Goal: Information Seeking & Learning: Learn about a topic

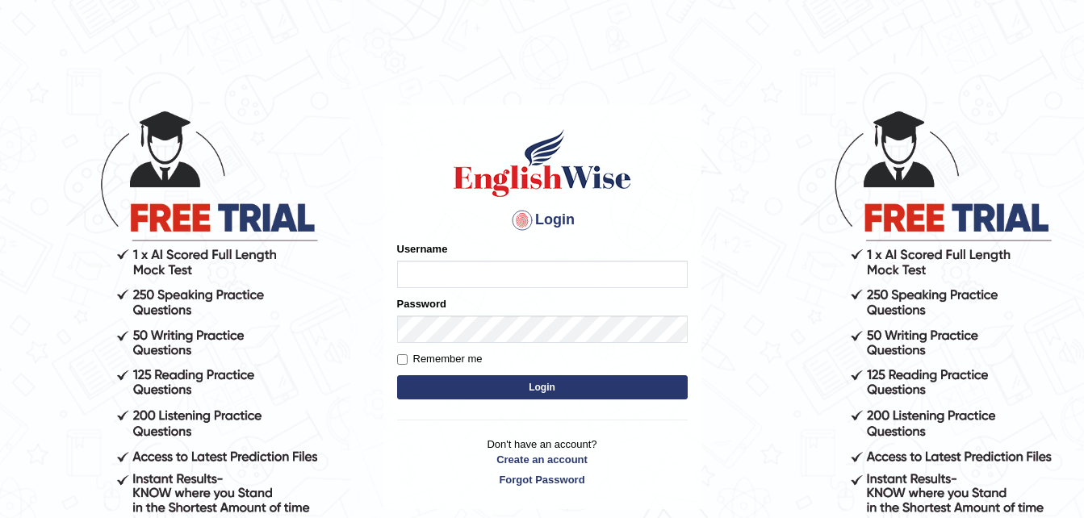
type input "dngwenya"
click at [545, 391] on button "Login" at bounding box center [542, 387] width 291 height 24
type input "dngwenya"
click at [542, 381] on button "Login" at bounding box center [542, 387] width 291 height 24
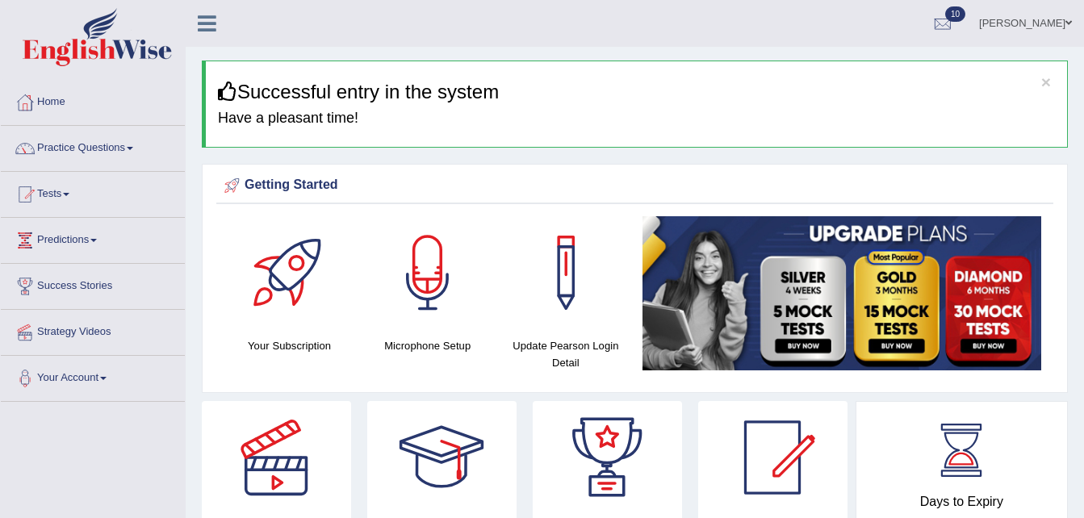
click at [71, 190] on link "Tests" at bounding box center [93, 192] width 184 height 40
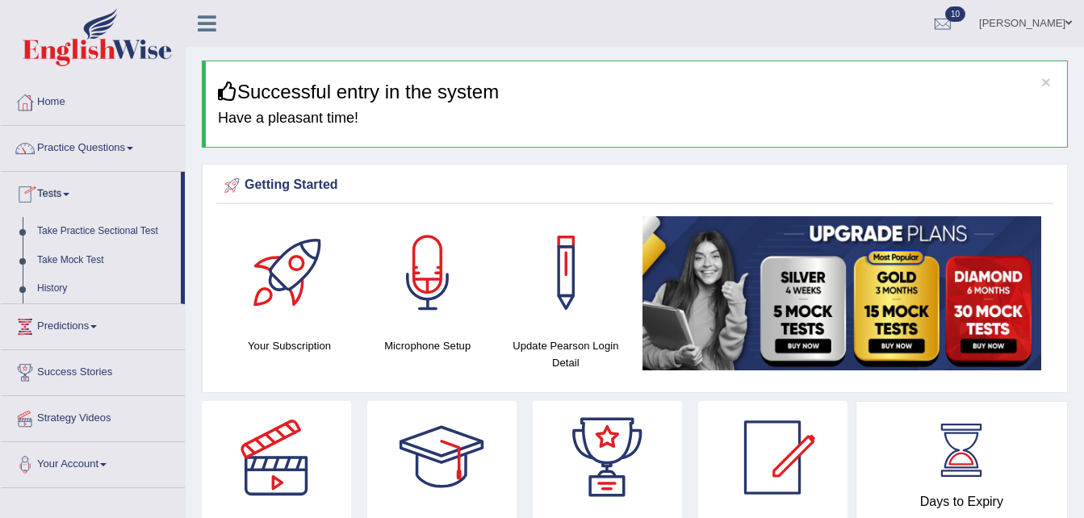
click at [76, 199] on link "Tests" at bounding box center [91, 192] width 180 height 40
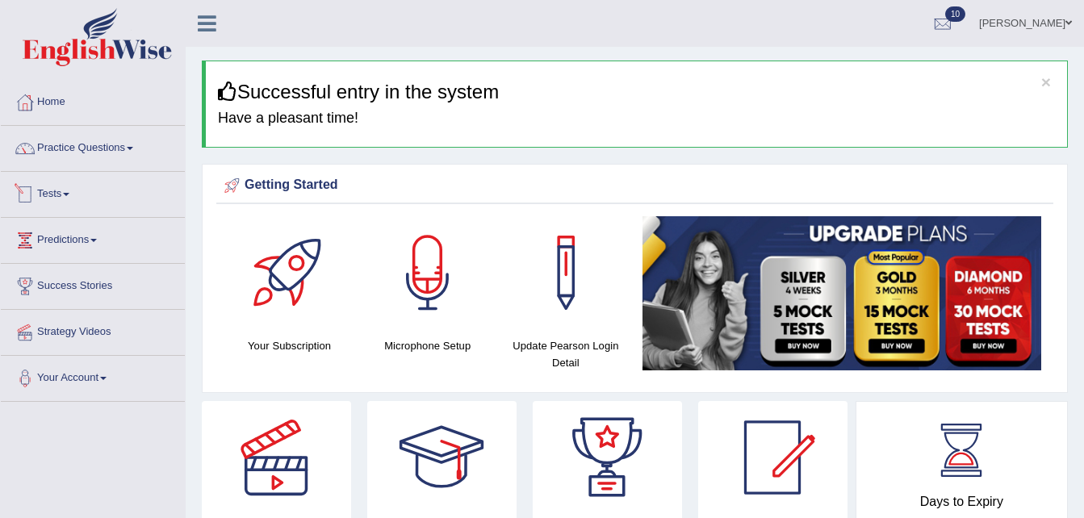
click at [74, 203] on link "Tests" at bounding box center [93, 192] width 184 height 40
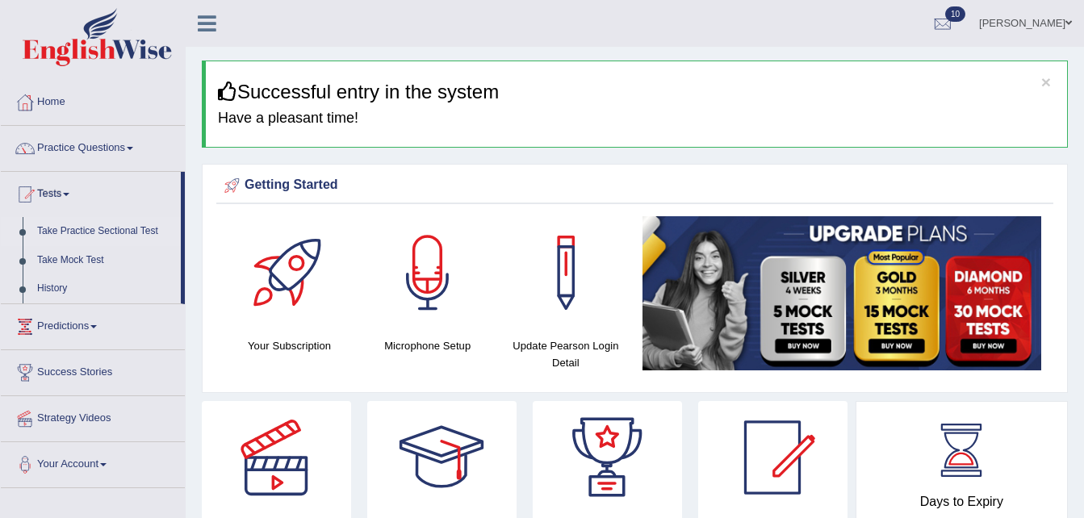
click at [82, 230] on link "Take Practice Sectional Test" at bounding box center [105, 231] width 151 height 29
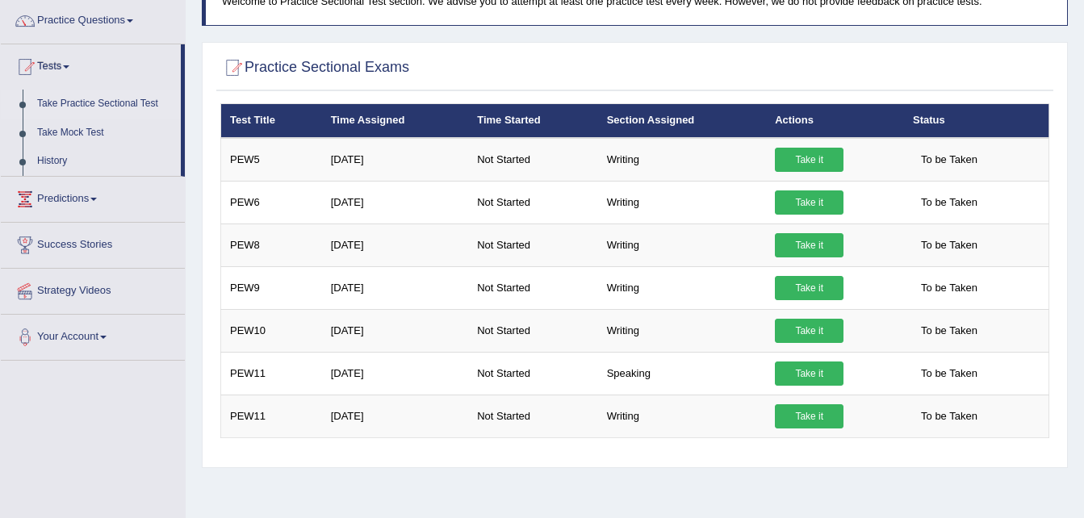
scroll to position [107, 0]
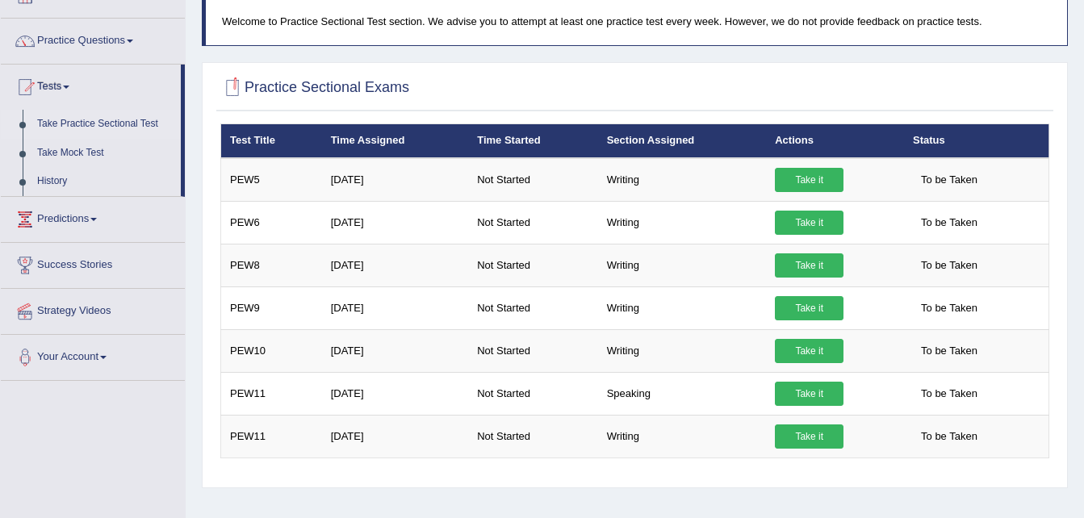
click at [236, 89] on div at bounding box center [232, 88] width 24 height 24
click at [64, 119] on link "Take Practice Sectional Test" at bounding box center [105, 124] width 151 height 29
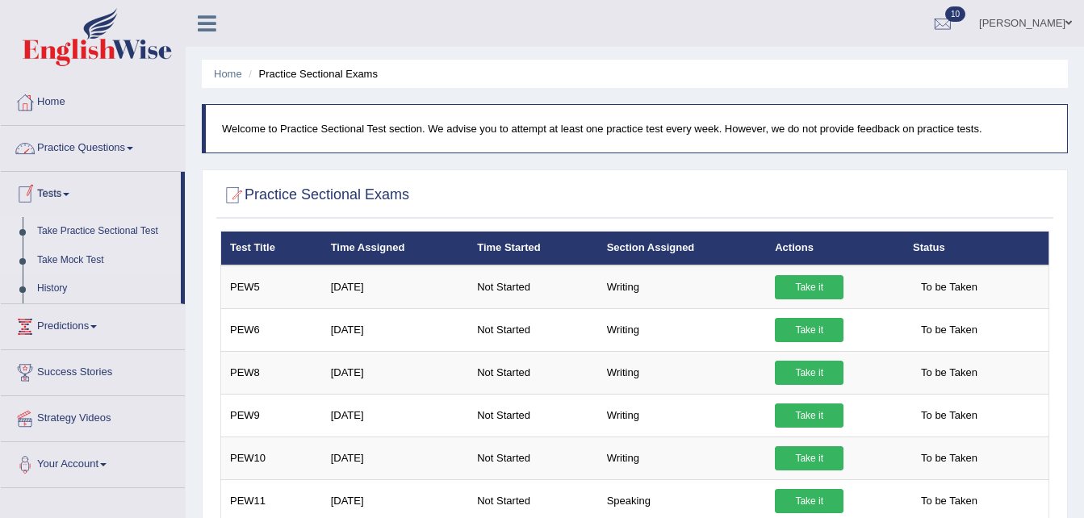
click at [52, 256] on link "Take Mock Test" at bounding box center [105, 260] width 151 height 29
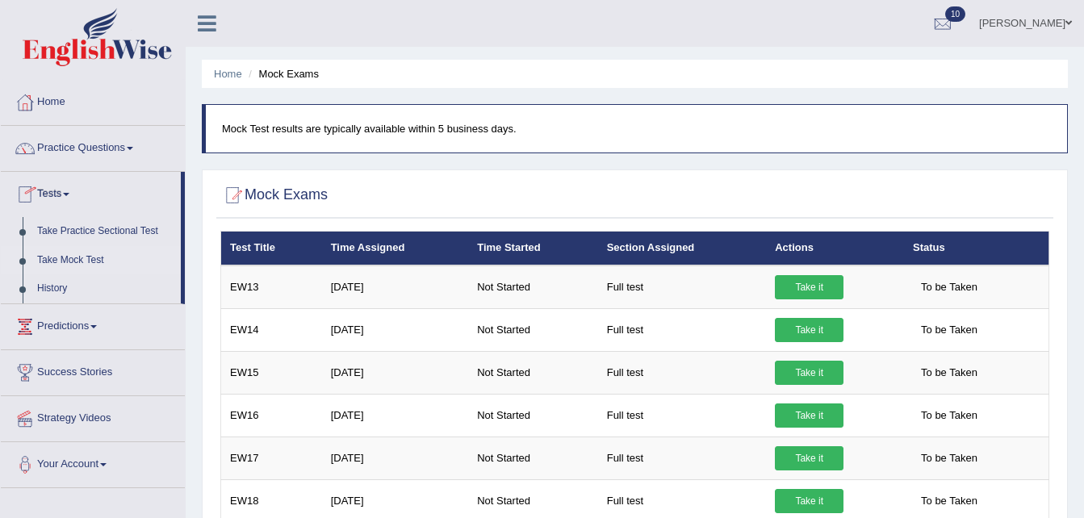
click at [42, 192] on link "Tests" at bounding box center [91, 192] width 180 height 40
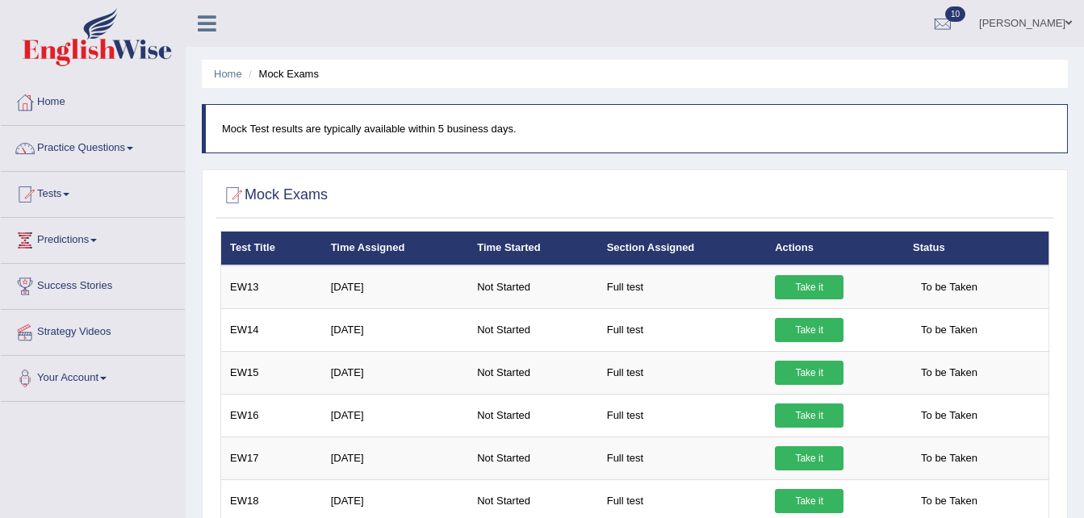
click at [69, 193] on span at bounding box center [66, 194] width 6 height 3
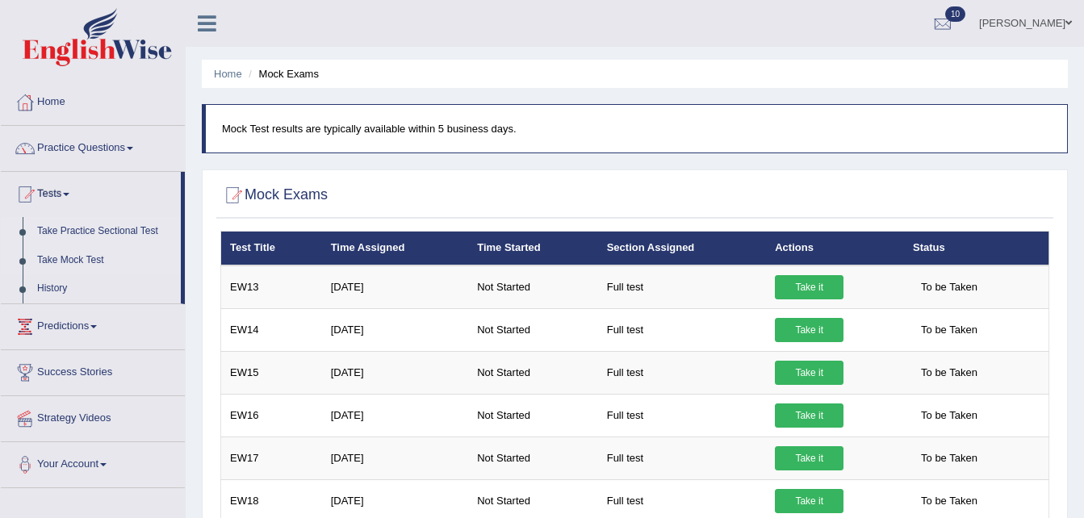
click at [80, 229] on link "Take Practice Sectional Test" at bounding box center [105, 231] width 151 height 29
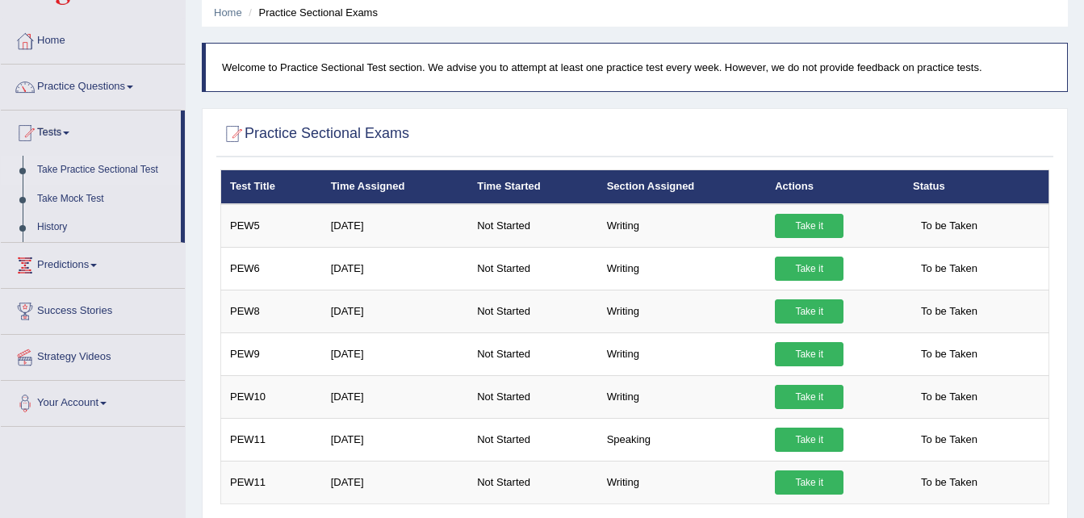
scroll to position [61, 0]
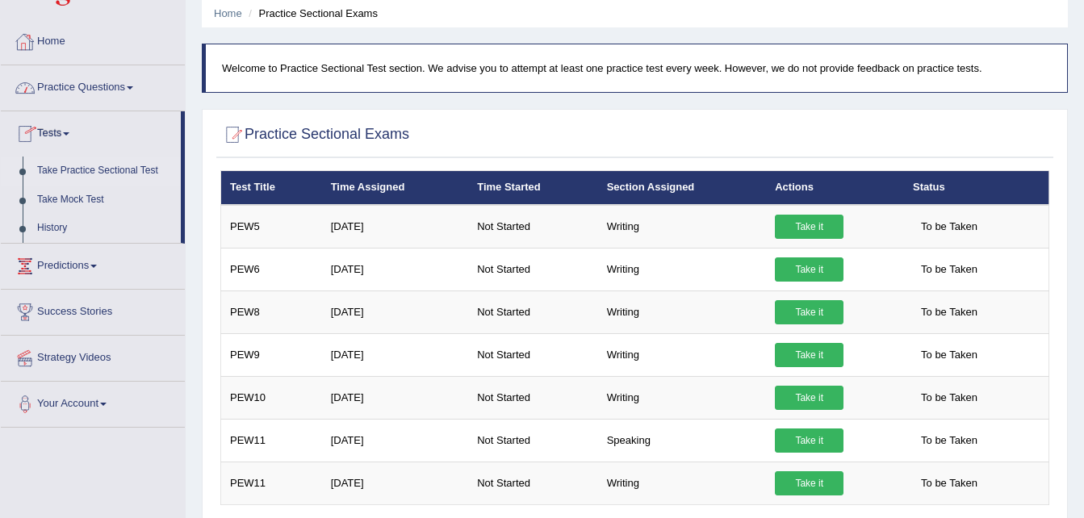
click at [61, 44] on link "Home" at bounding box center [93, 39] width 184 height 40
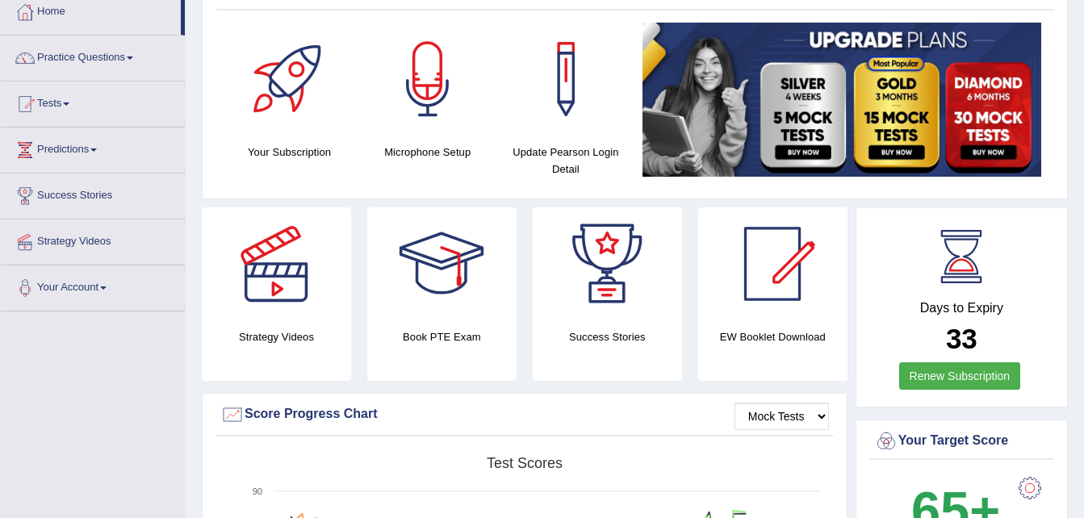
scroll to position [97, 0]
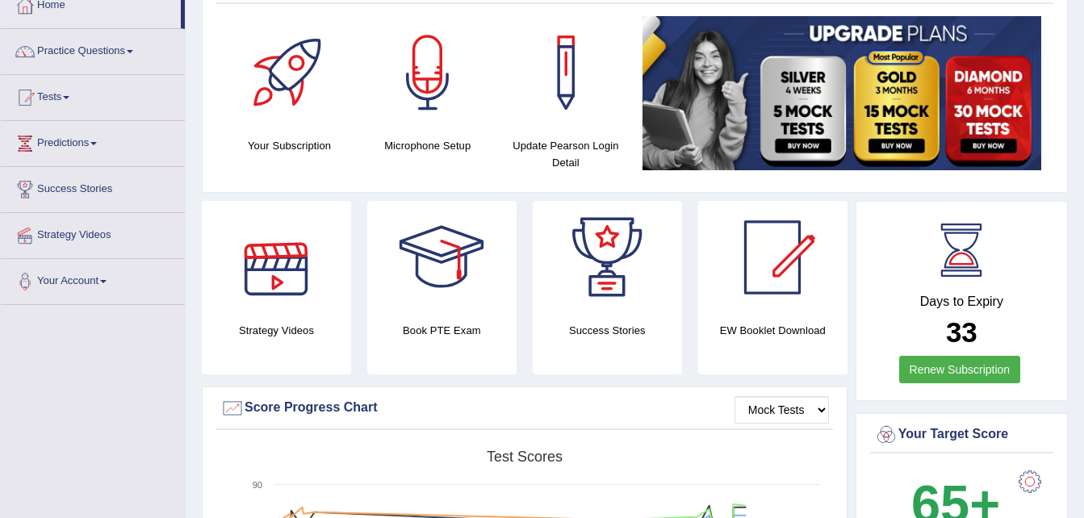
click at [299, 139] on h4 "Your Subscription" at bounding box center [289, 145] width 122 height 17
click at [288, 89] on div at bounding box center [289, 72] width 113 height 113
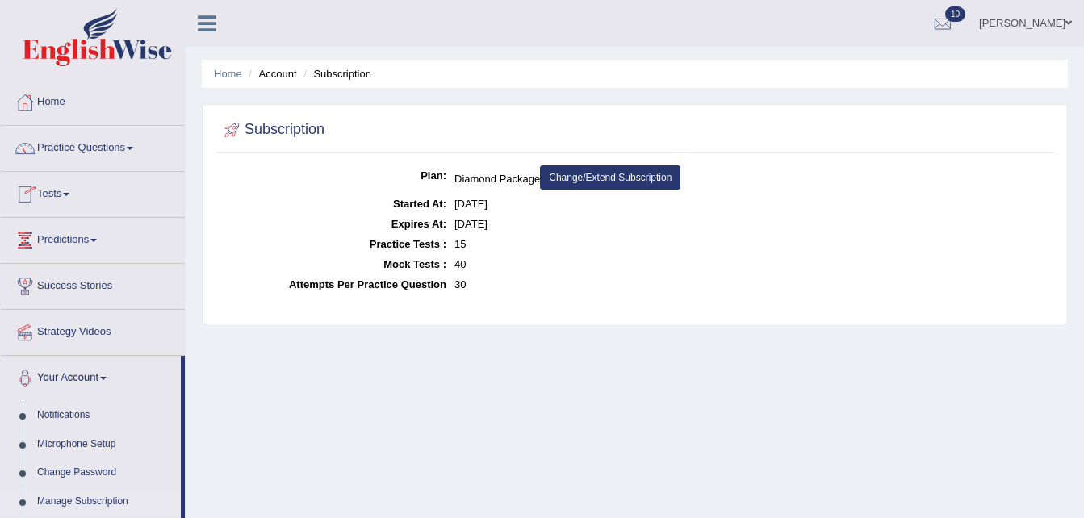
click at [69, 193] on span at bounding box center [66, 194] width 6 height 3
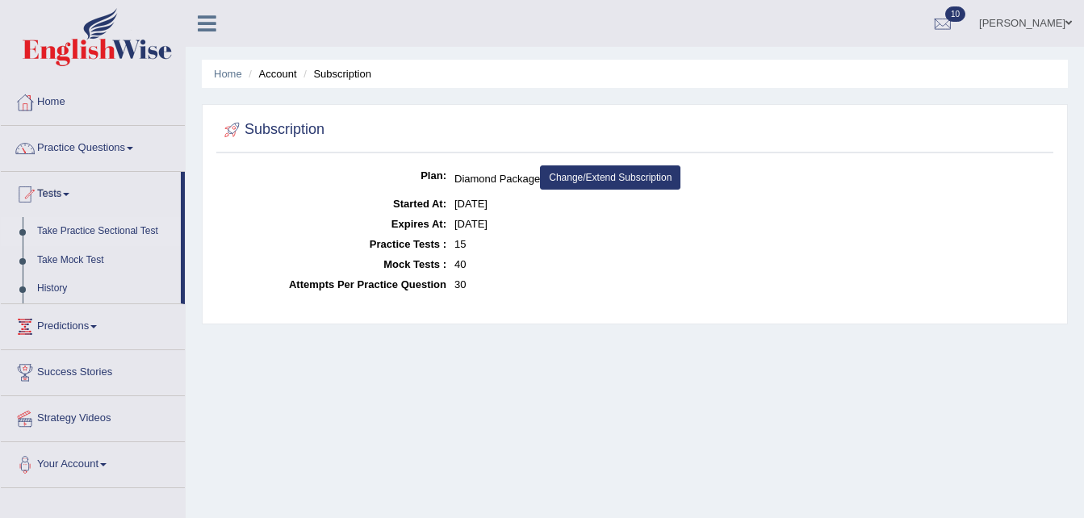
click at [86, 231] on link "Take Practice Sectional Test" at bounding box center [105, 231] width 151 height 29
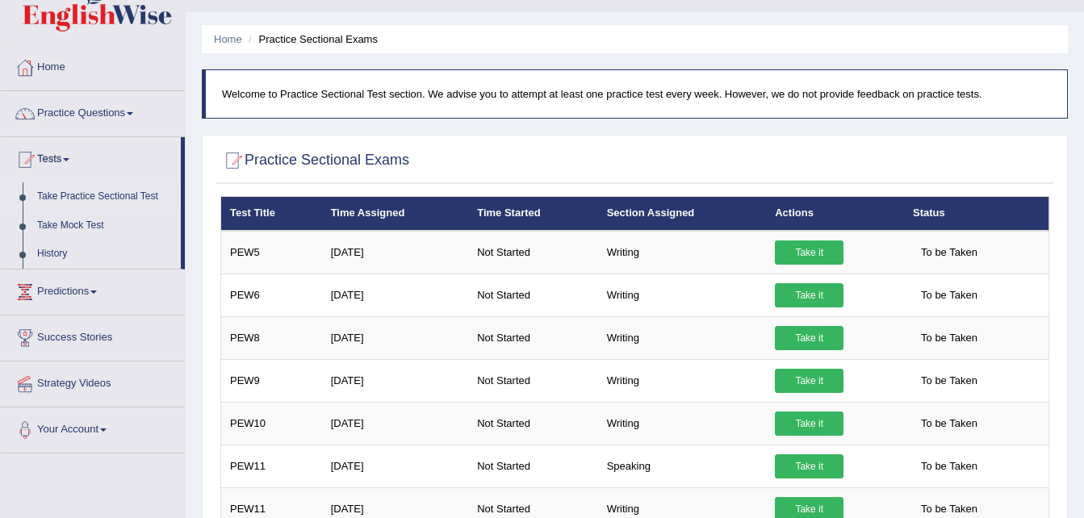
scroll to position [32, 0]
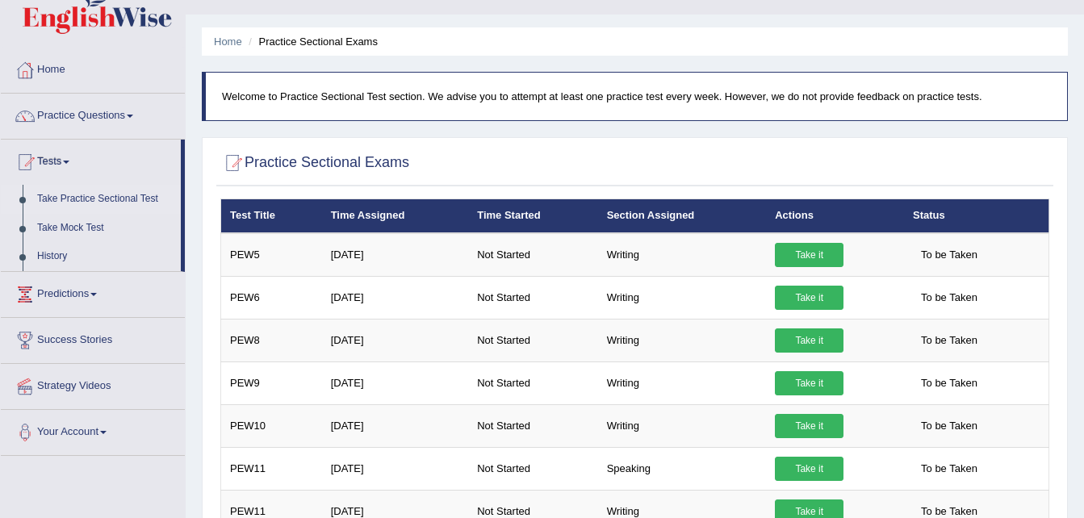
click at [86, 195] on link "Take Practice Sectional Test" at bounding box center [105, 199] width 151 height 29
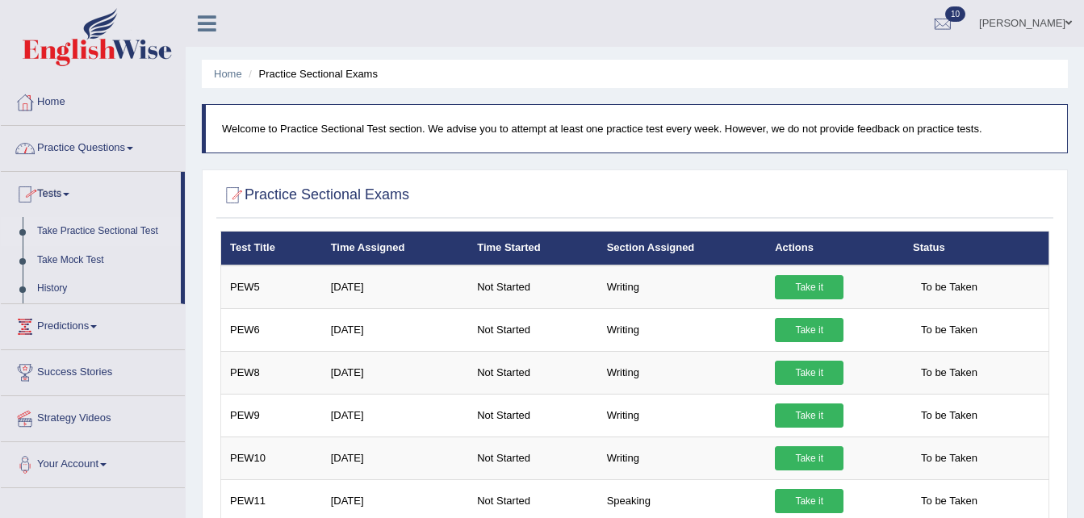
click at [132, 145] on link "Practice Questions" at bounding box center [93, 146] width 184 height 40
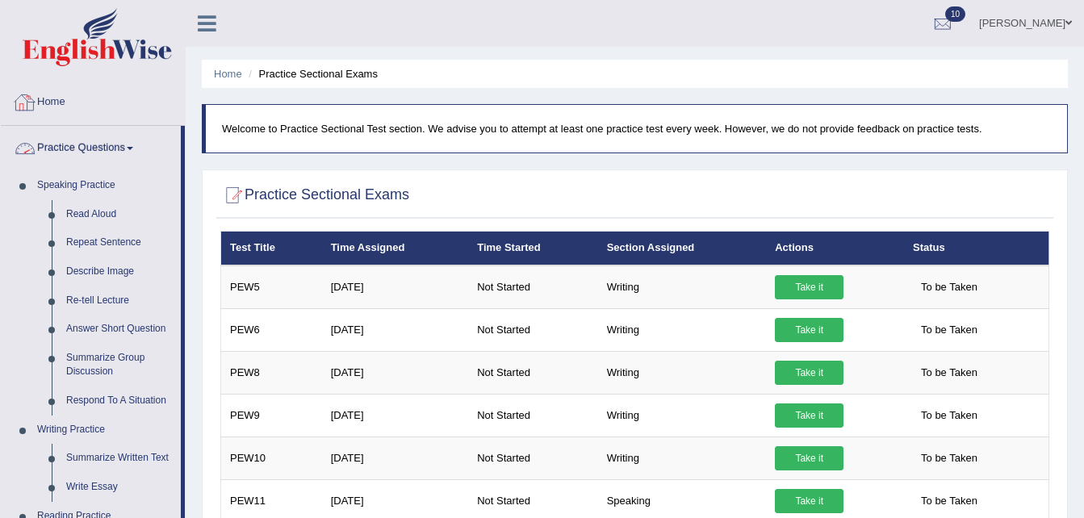
click at [49, 101] on link "Home" at bounding box center [93, 100] width 184 height 40
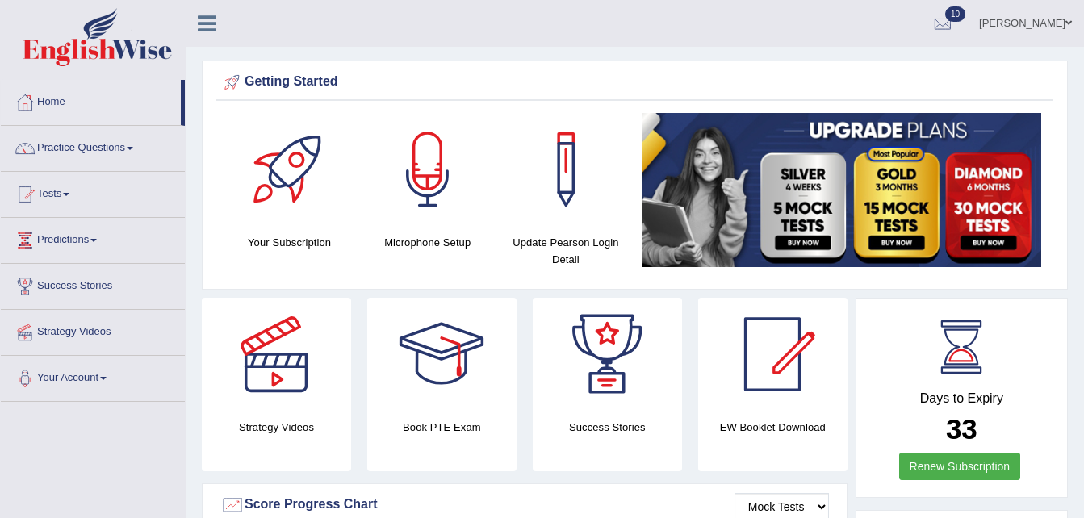
click at [61, 190] on link "Tests" at bounding box center [93, 192] width 184 height 40
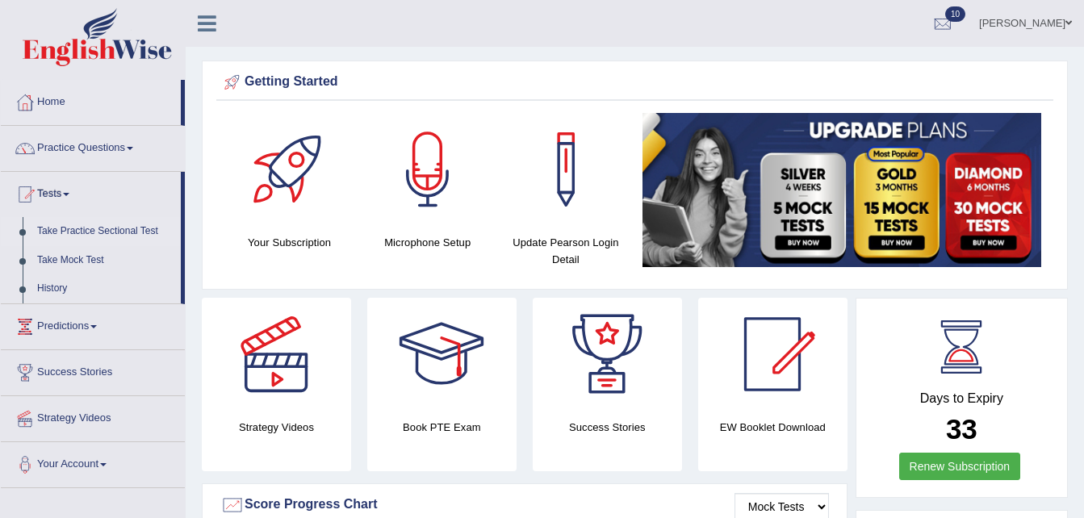
click at [80, 225] on link "Take Practice Sectional Test" at bounding box center [105, 231] width 151 height 29
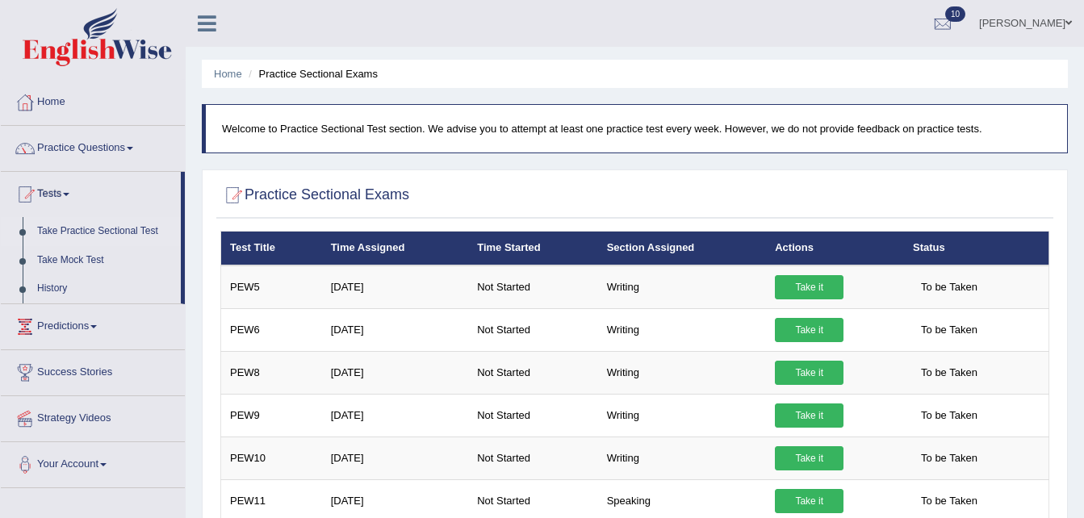
click at [132, 148] on span at bounding box center [130, 148] width 6 height 3
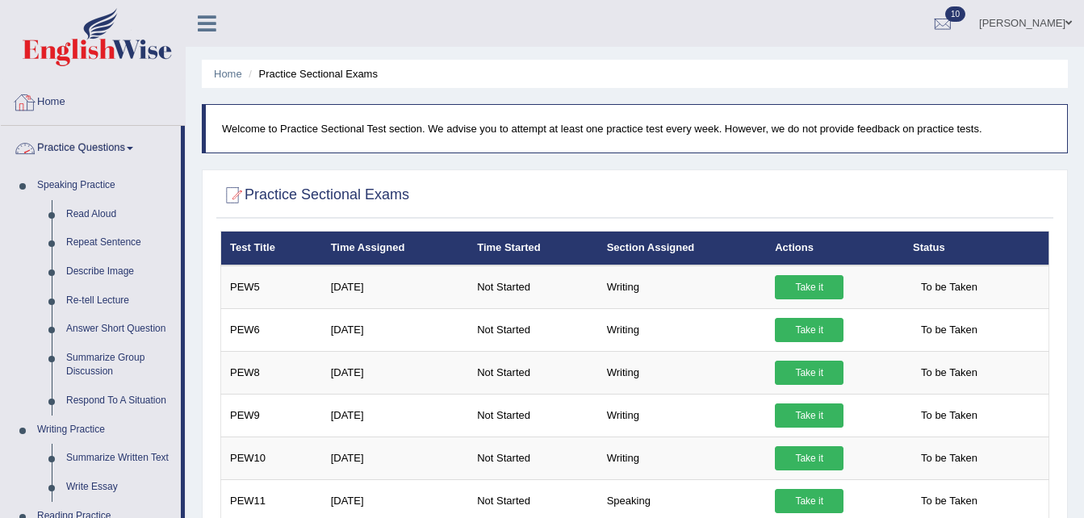
click at [57, 99] on link "Home" at bounding box center [93, 100] width 184 height 40
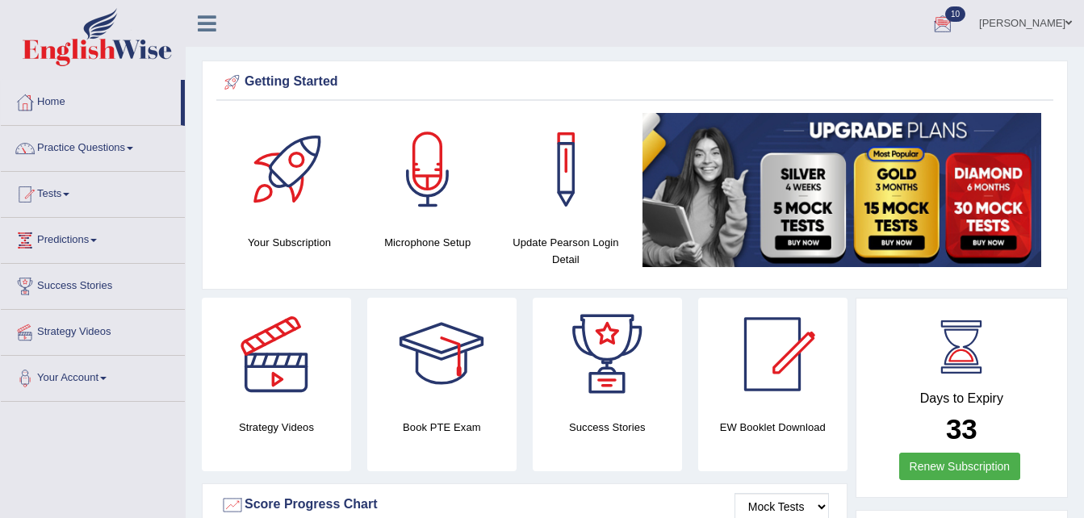
click at [71, 196] on link "Tests" at bounding box center [93, 192] width 184 height 40
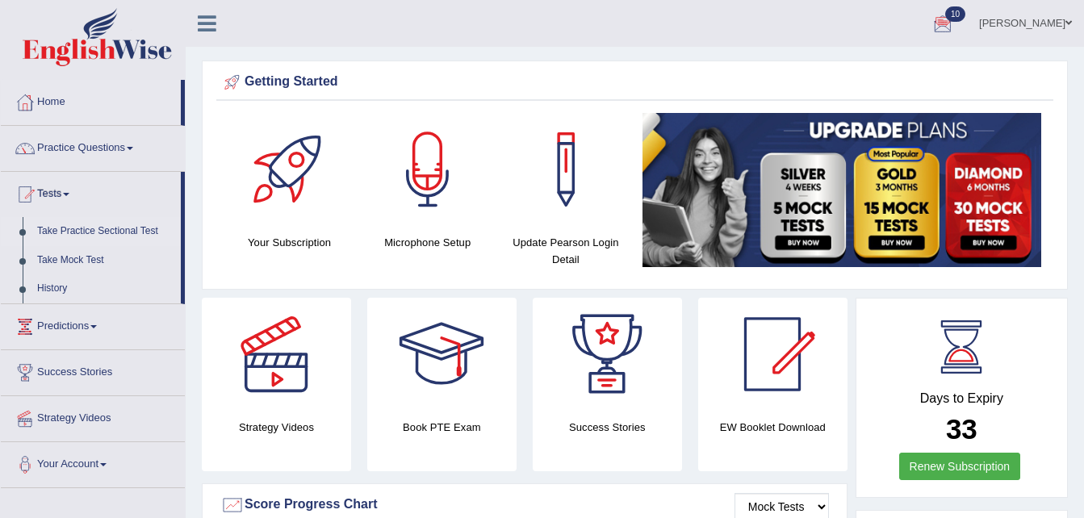
click at [90, 231] on link "Take Practice Sectional Test" at bounding box center [105, 231] width 151 height 29
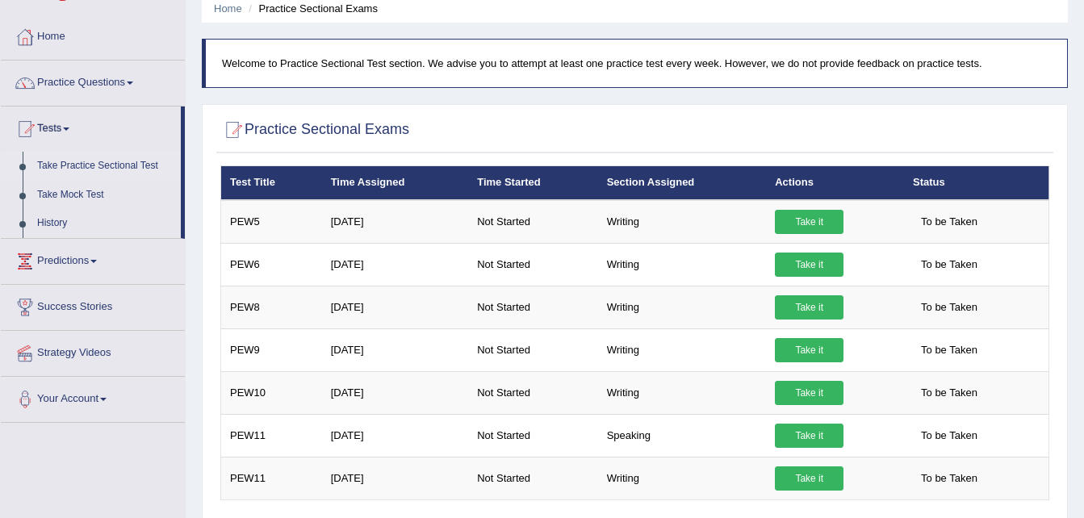
scroll to position [97, 0]
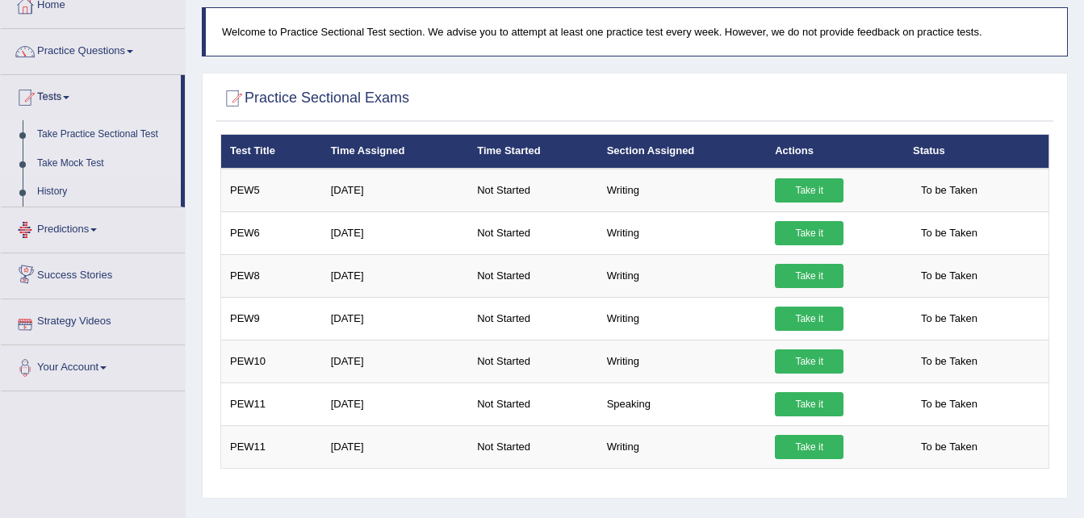
click at [98, 156] on link "Take Mock Test" at bounding box center [105, 163] width 151 height 29
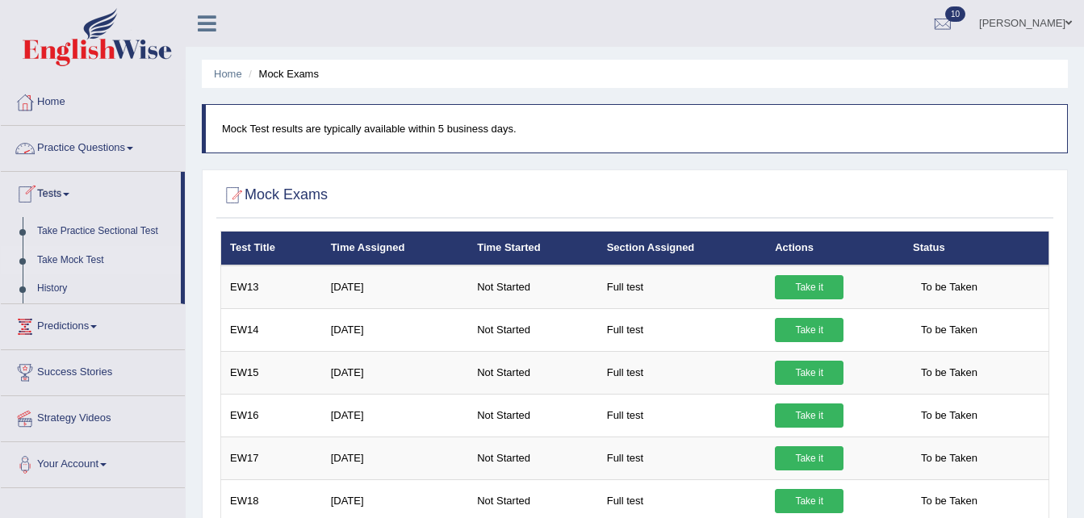
click at [136, 152] on link "Practice Questions" at bounding box center [93, 146] width 184 height 40
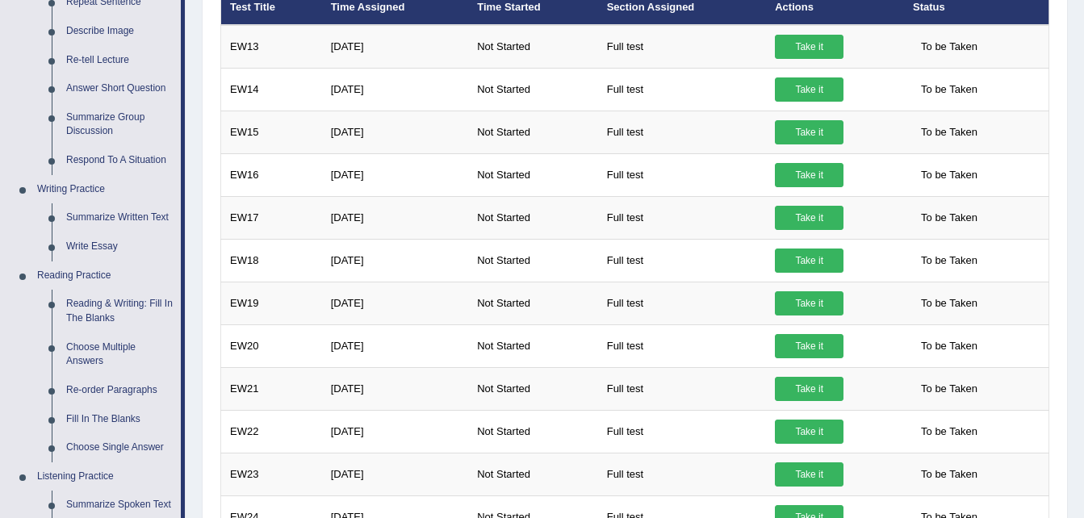
scroll to position [258, 0]
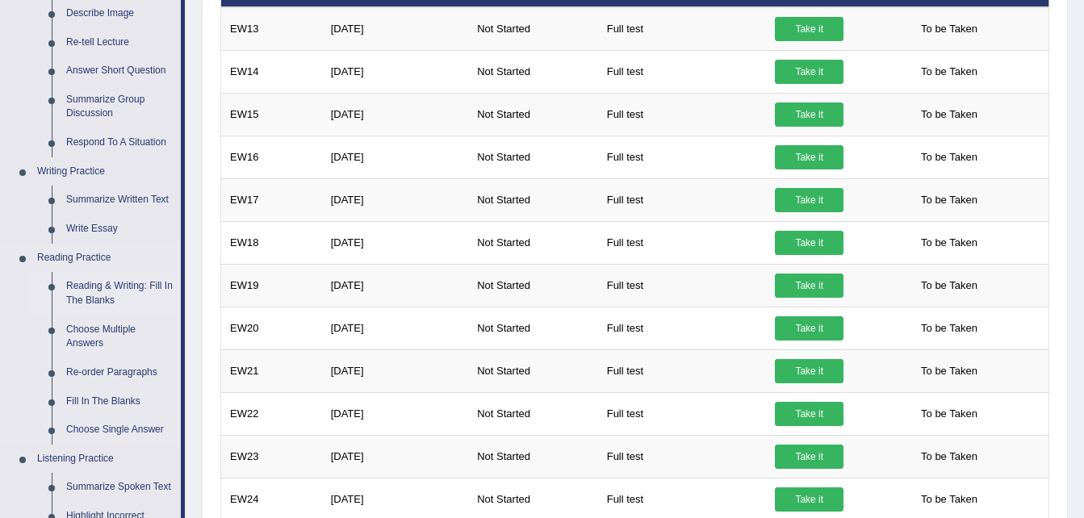
click at [120, 279] on link "Reading & Writing: Fill In The Blanks" at bounding box center [120, 293] width 122 height 43
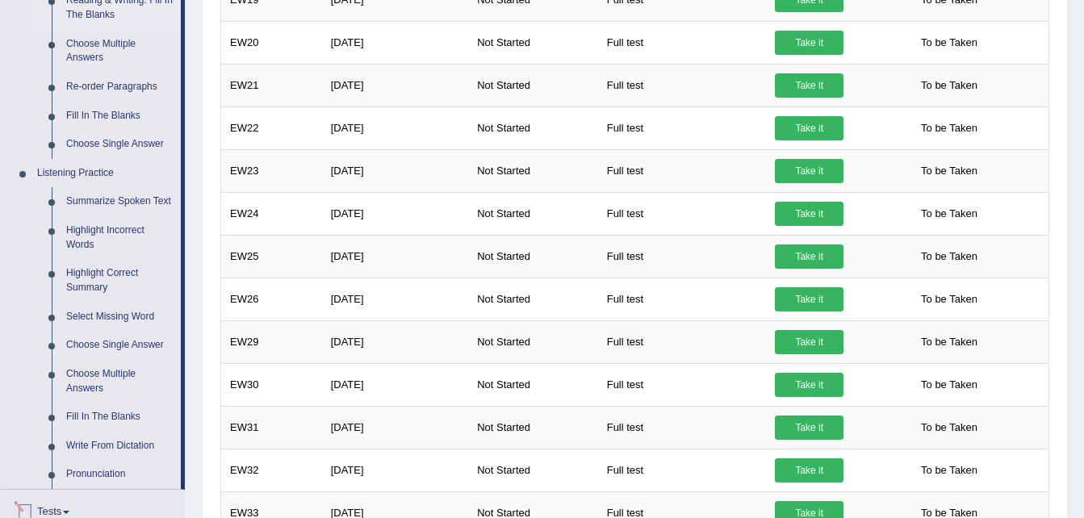
scroll to position [738, 0]
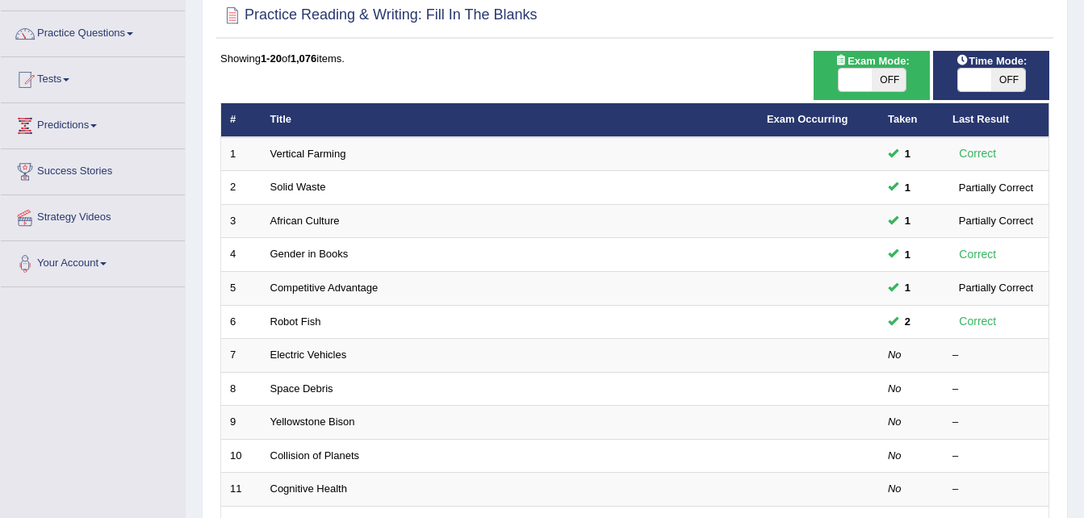
scroll to position [129, 0]
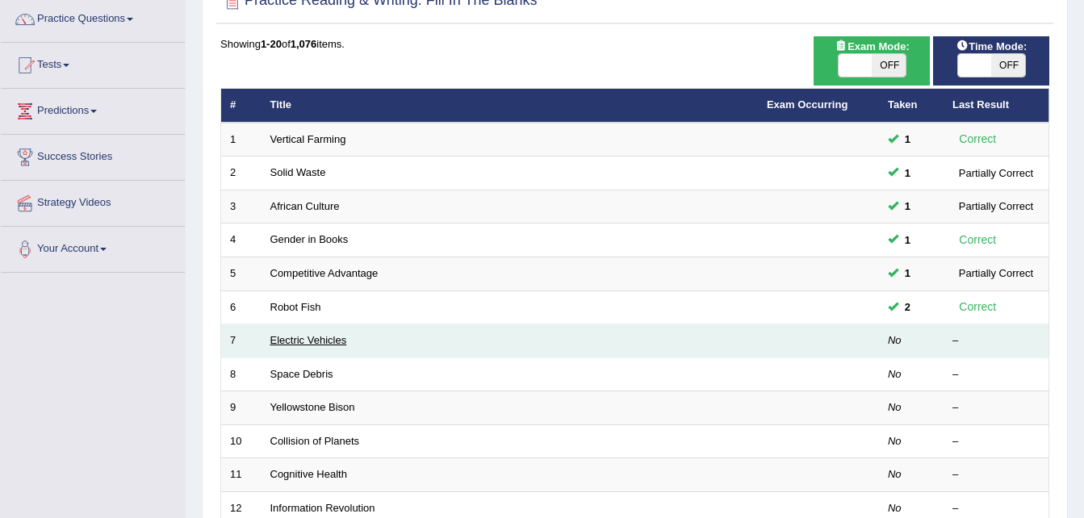
click at [303, 341] on link "Electric Vehicles" at bounding box center [308, 340] width 77 height 12
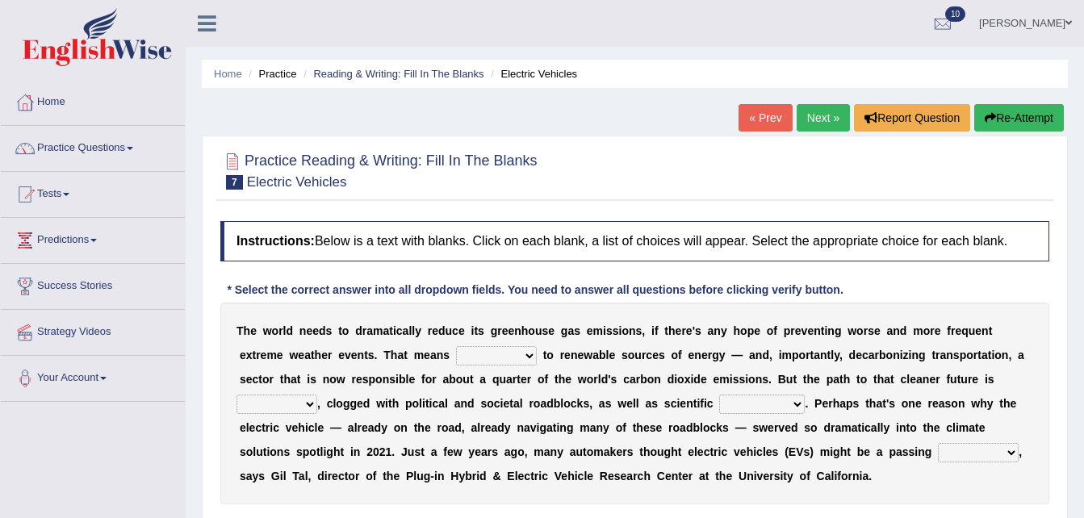
click at [260, 365] on div "T h e w o r l d n e e d s t o d r a m a t i c a l l y r e d u c e i t s g r e e…" at bounding box center [634, 404] width 829 height 202
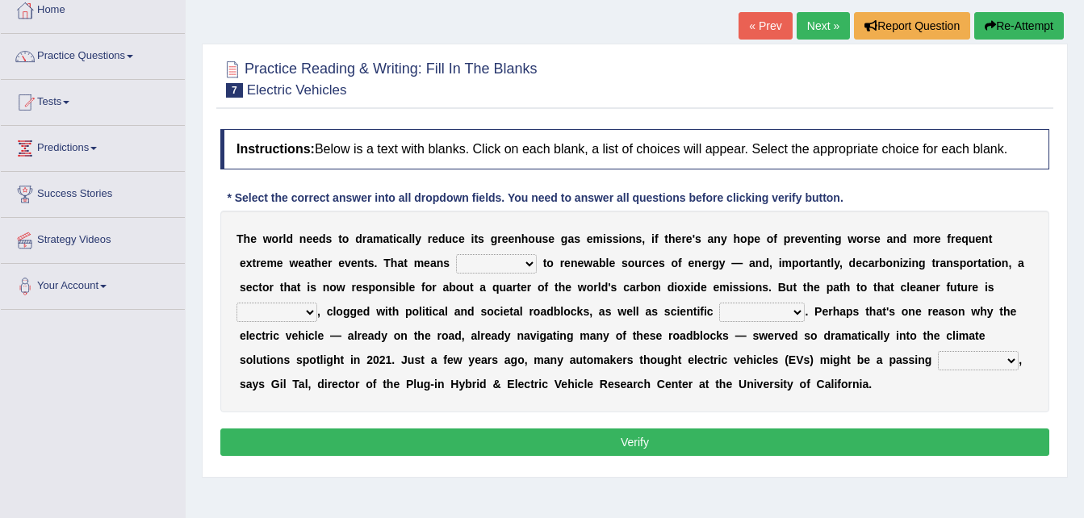
scroll to position [97, 0]
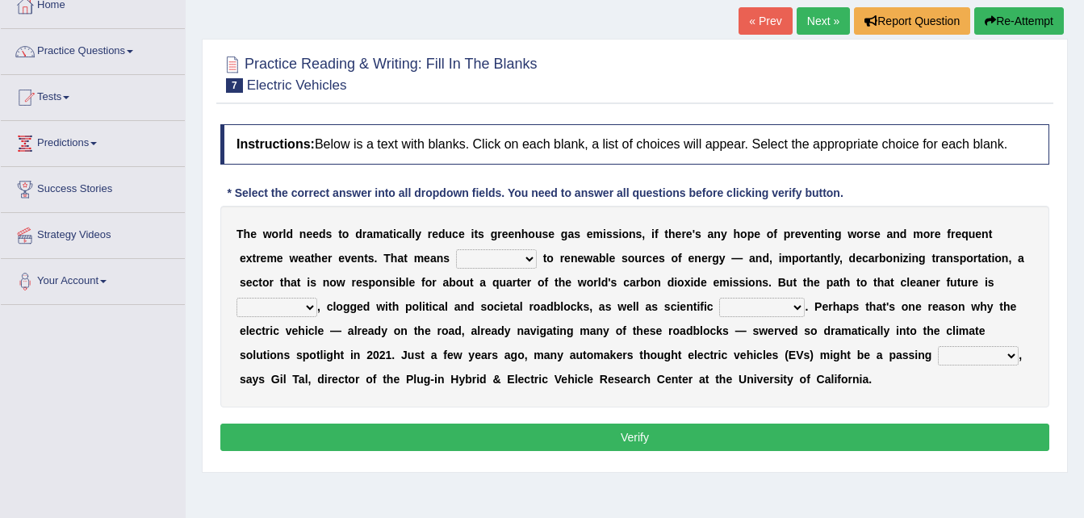
click at [471, 259] on select "grafting drafting crafting shifting" at bounding box center [496, 258] width 81 height 19
select select "shifting"
click at [456, 249] on select "grafting drafting crafting shifting" at bounding box center [496, 258] width 81 height 19
click at [317, 298] on select "daunting daunted daunt dauntless" at bounding box center [277, 307] width 81 height 19
select select "daunting"
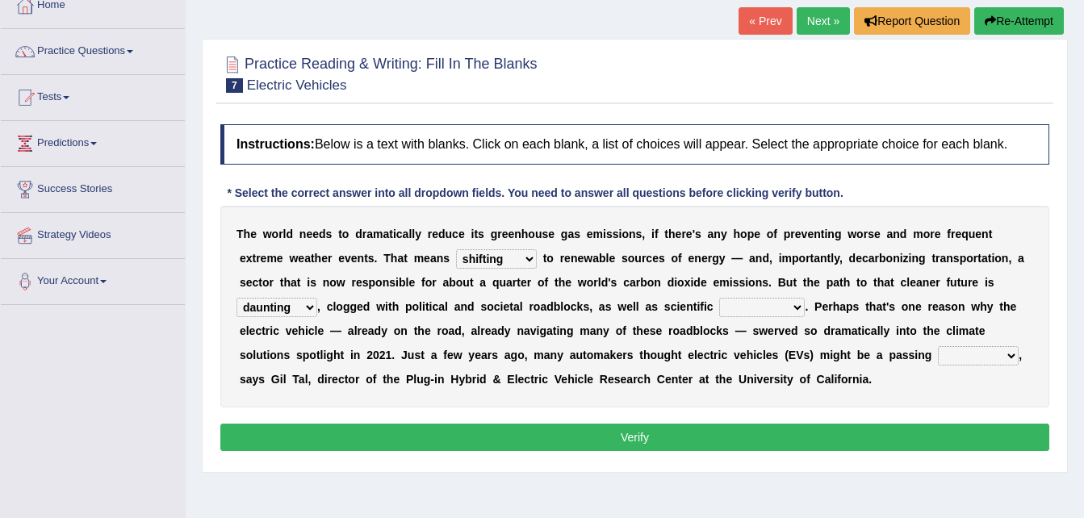
click at [317, 298] on select "daunting daunted daunt dauntless" at bounding box center [277, 307] width 81 height 19
click at [719, 304] on select "spectacles obstacles tentacles receptacles" at bounding box center [762, 307] width 86 height 19
select select "obstacles"
click at [719, 298] on select "spectacles obstacles tentacles receptacles" at bounding box center [762, 307] width 86 height 19
click at [938, 350] on select "fad gad tad lad" at bounding box center [978, 355] width 81 height 19
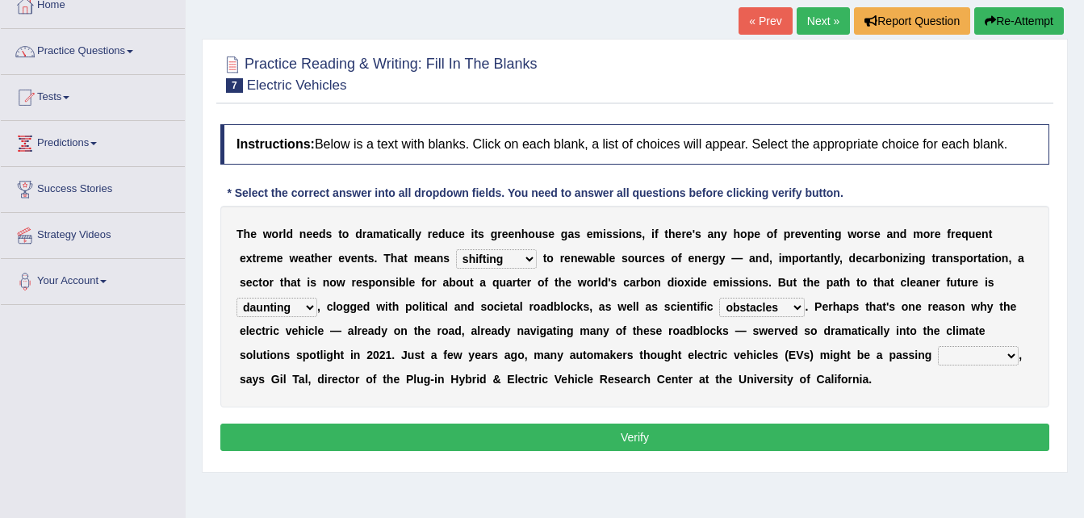
select select "gad"
click at [938, 346] on select "fad gad tad lad" at bounding box center [978, 355] width 81 height 19
click at [592, 431] on button "Verify" at bounding box center [634, 437] width 829 height 27
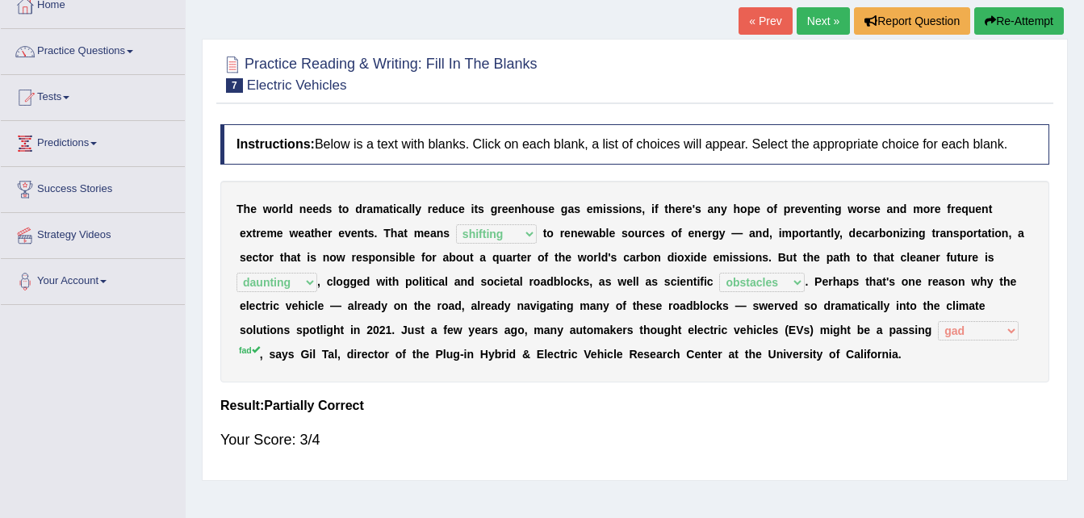
click at [1024, 16] on button "Re-Attempt" at bounding box center [1019, 20] width 90 height 27
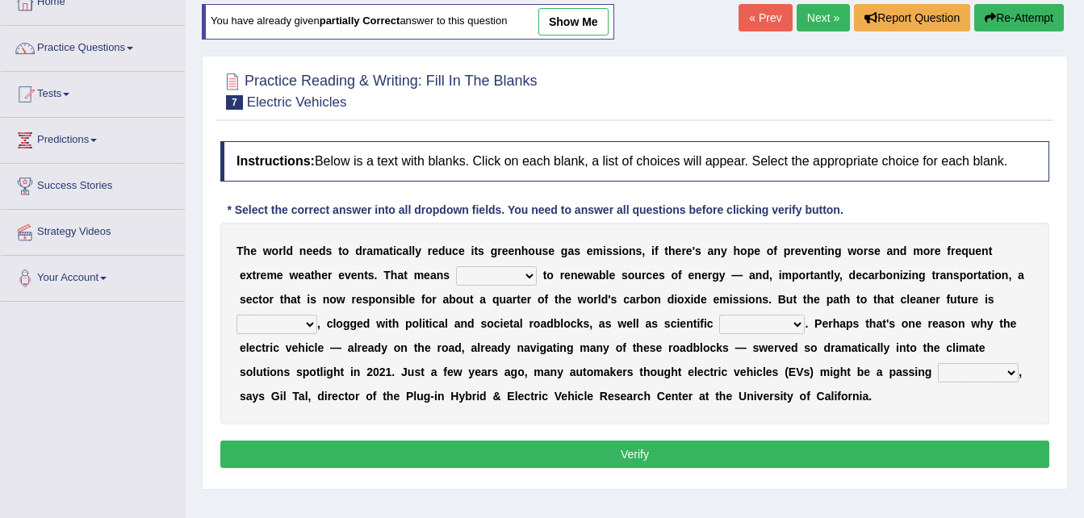
drag, startPoint x: 0, startPoint y: 0, endPoint x: 473, endPoint y: 276, distance: 547.7
click at [473, 276] on select "grafting drafting crafting shifting" at bounding box center [496, 275] width 81 height 19
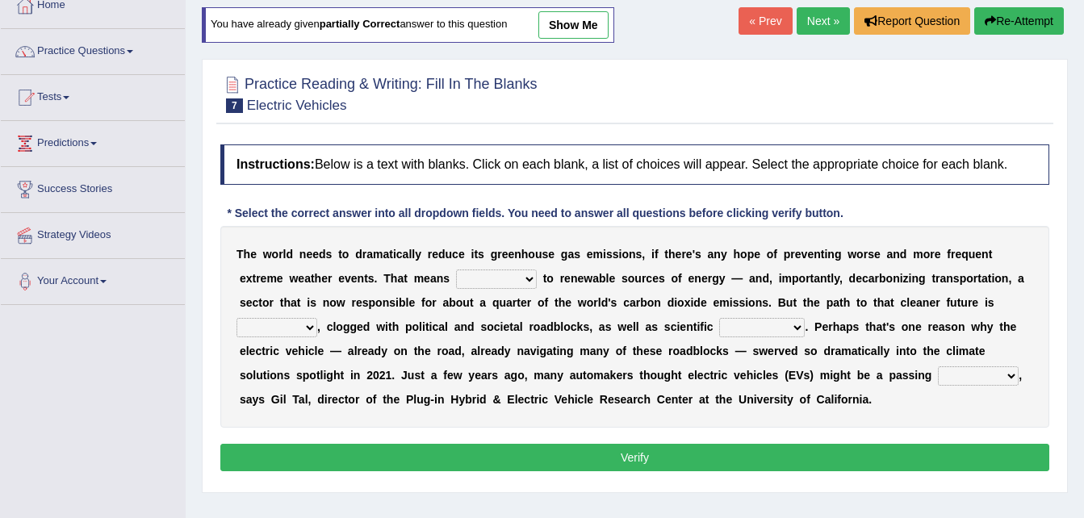
select select "shifting"
click at [456, 270] on select "grafting drafting crafting shifting" at bounding box center [496, 279] width 81 height 19
click at [317, 318] on select "daunting daunted daunt dauntless" at bounding box center [277, 327] width 81 height 19
select select "daunting"
click at [317, 318] on select "daunting daunted daunt dauntless" at bounding box center [277, 327] width 81 height 19
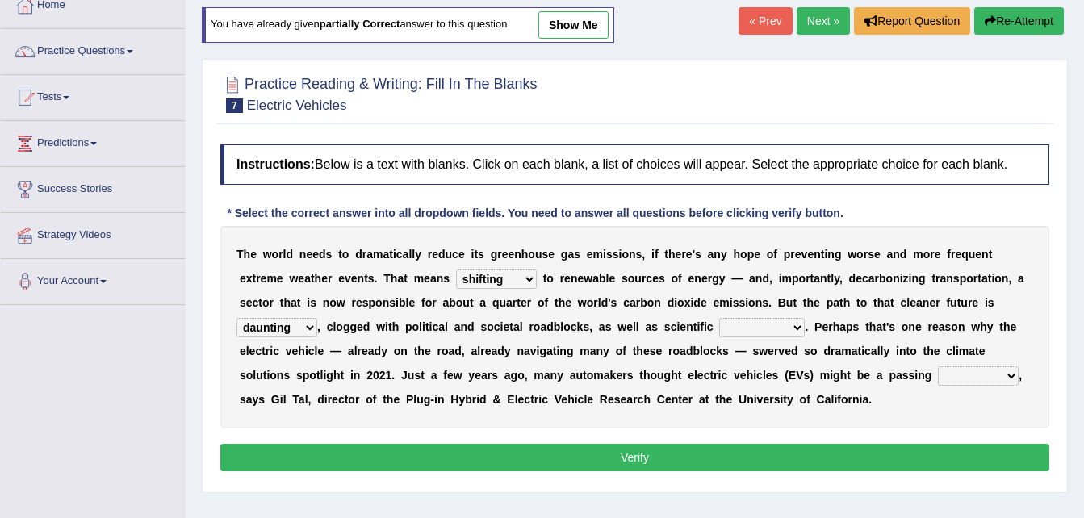
click at [719, 328] on select "spectacles obstacles tentacles receptacles" at bounding box center [762, 327] width 86 height 19
select select "obstacles"
click at [719, 318] on select "spectacles obstacles tentacles receptacles" at bounding box center [762, 327] width 86 height 19
click at [938, 372] on select "fad gad tad lad" at bounding box center [978, 375] width 81 height 19
select select "fad"
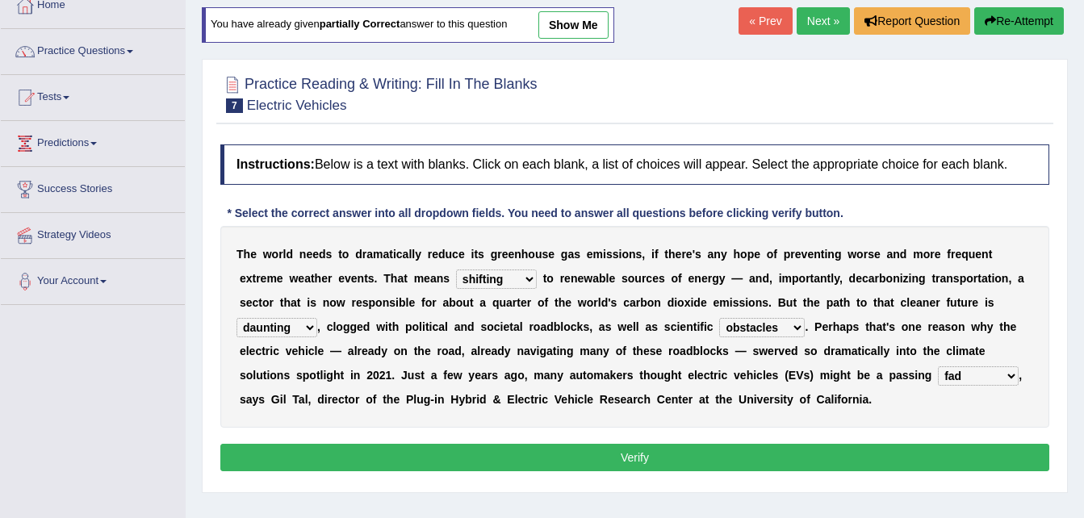
click at [938, 366] on select "fad gad tad lad" at bounding box center [978, 375] width 81 height 19
click at [671, 455] on button "Verify" at bounding box center [634, 457] width 829 height 27
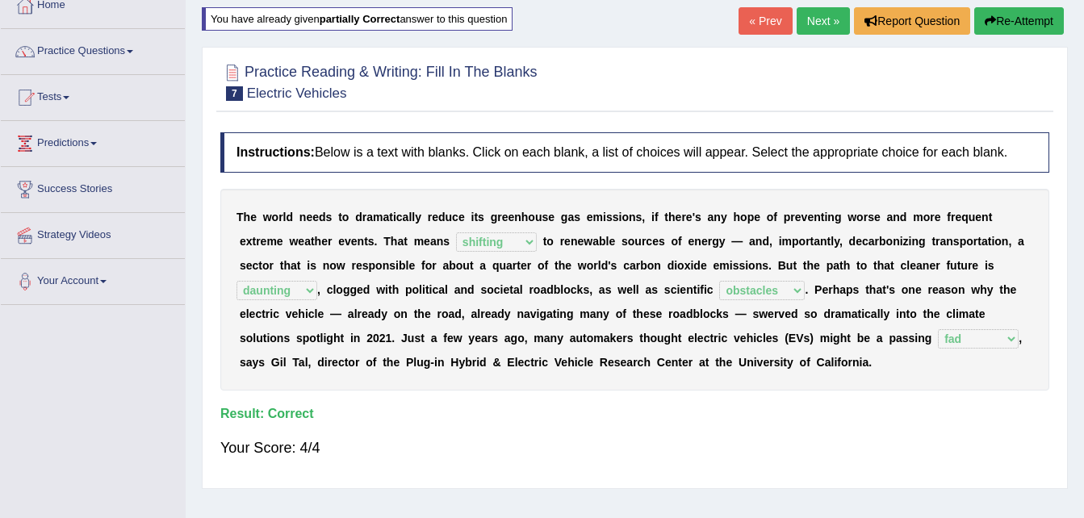
click at [826, 23] on link "Next »" at bounding box center [823, 20] width 53 height 27
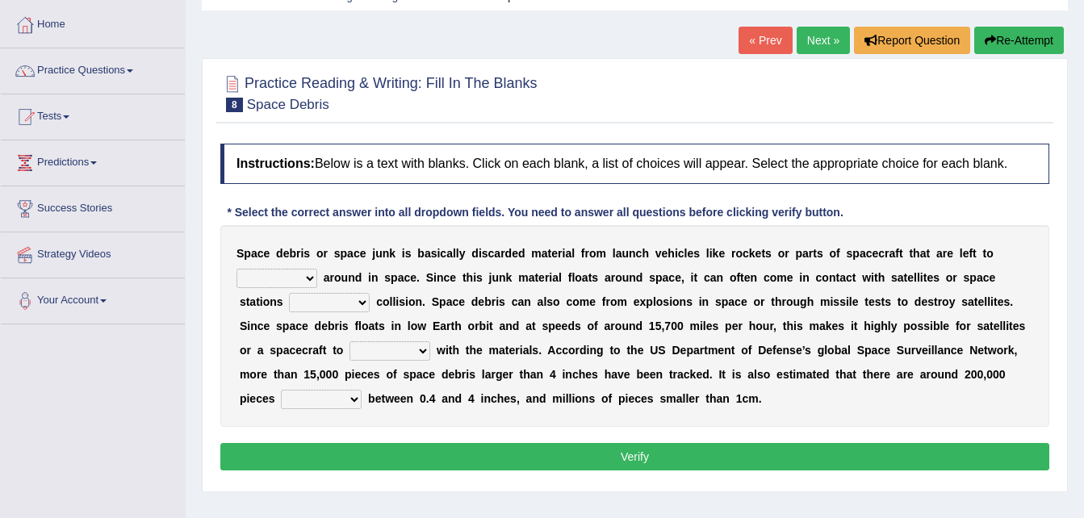
scroll to position [97, 0]
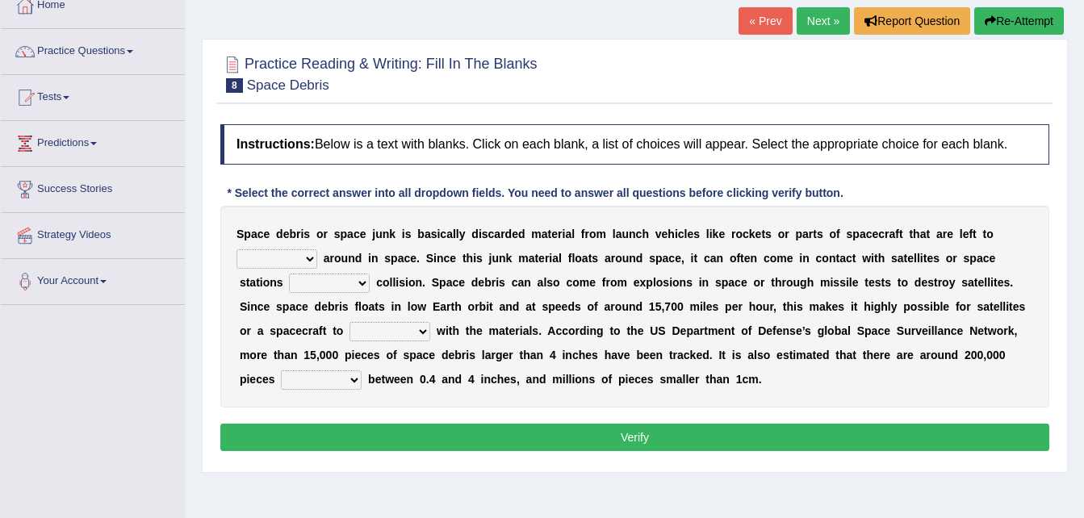
click at [306, 253] on select "twist center roam loll" at bounding box center [277, 258] width 81 height 19
select select "roam"
click at [237, 249] on select "twist center roam loll" at bounding box center [277, 258] width 81 height 19
click at [309, 260] on select "twist center roam loll" at bounding box center [277, 258] width 81 height 19
click at [426, 272] on div "S p a c e d e b r i s o r s p a c e j u n k i s b a s i c a l l y d i s c a r d…" at bounding box center [634, 307] width 829 height 202
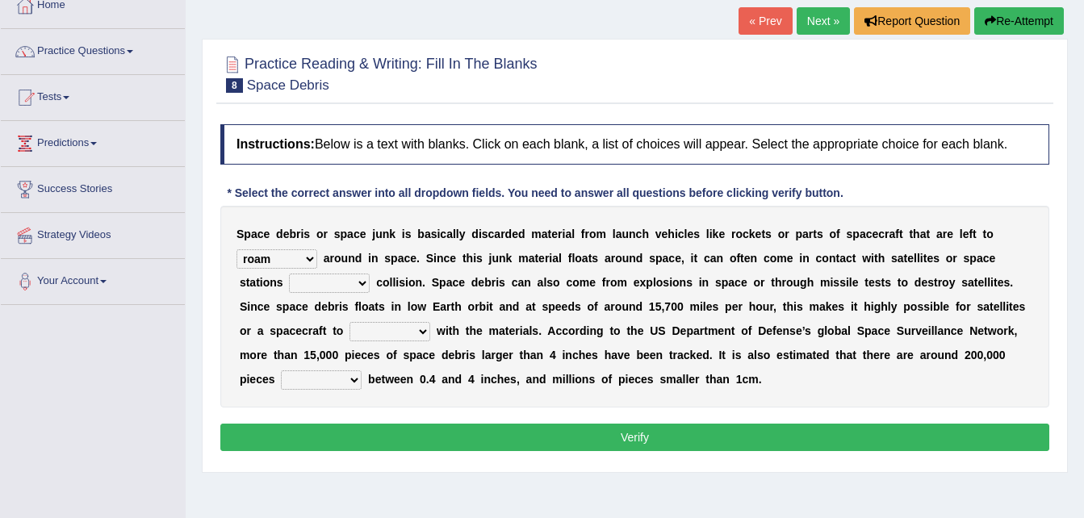
drag, startPoint x: 426, startPoint y: 272, endPoint x: 308, endPoint y: 288, distance: 119.0
click at [308, 288] on div "S p a c e d e b r i s o r s p a c e j u n k i s b a s i c a l l y d i s c a r d…" at bounding box center [634, 307] width 829 height 202
click at [308, 288] on select "risks risk risked risking" at bounding box center [329, 283] width 81 height 19
select select "risking"
click at [289, 274] on select "risks risk risked risking" at bounding box center [329, 283] width 81 height 19
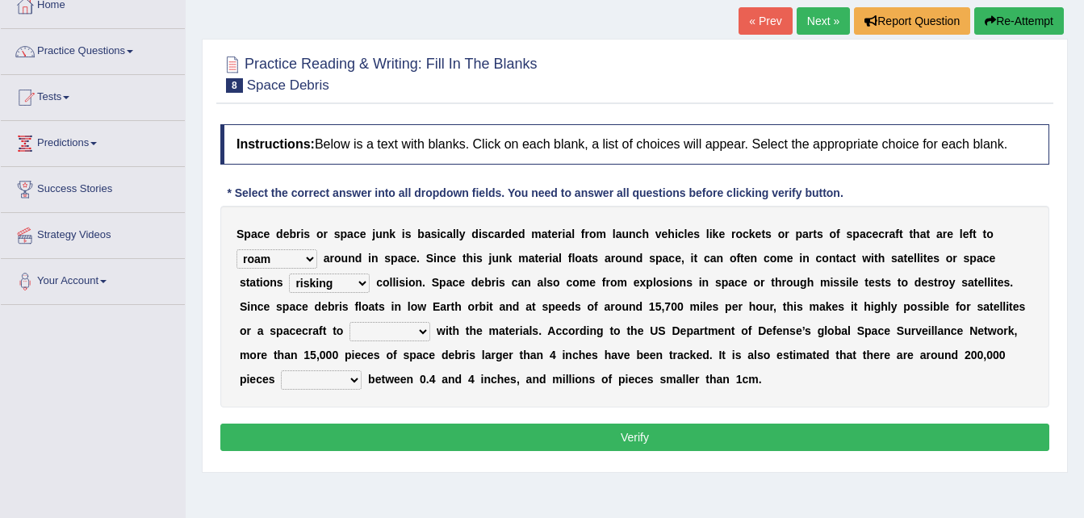
click at [350, 338] on select "collect collate collide collocate" at bounding box center [390, 331] width 81 height 19
select select "collide"
click at [350, 322] on select "collect collate collide collocate" at bounding box center [390, 331] width 81 height 19
click at [362, 371] on select "sized sizing size sizes" at bounding box center [321, 380] width 81 height 19
select select "sizing"
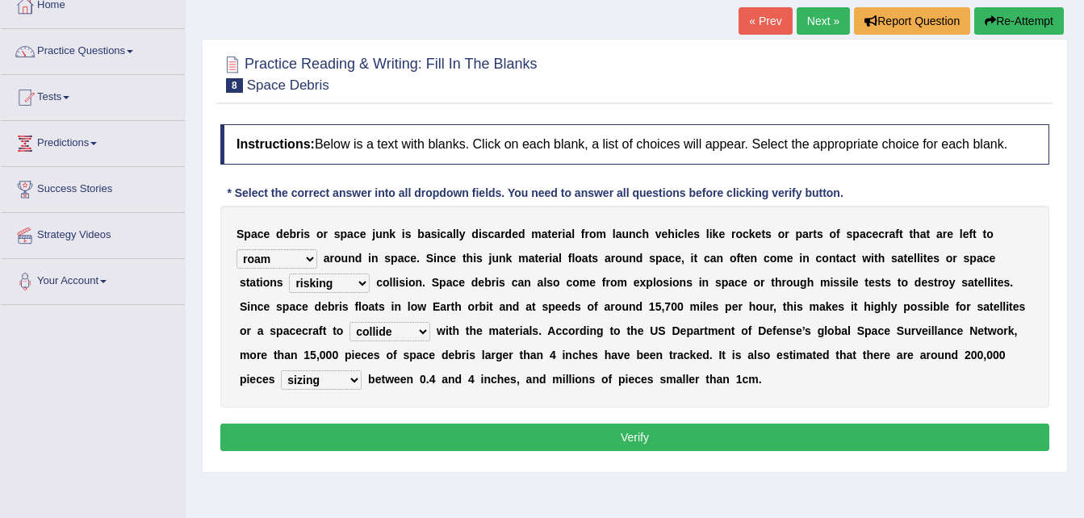
click at [362, 371] on select "sized sizing size sizes" at bounding box center [321, 380] width 81 height 19
click at [799, 429] on button "Verify" at bounding box center [634, 437] width 829 height 27
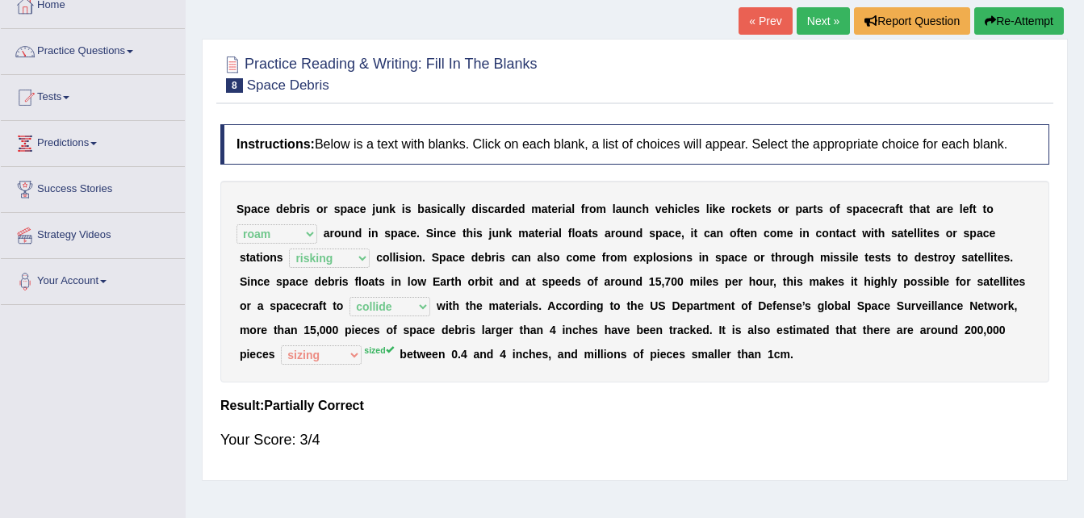
click at [1019, 25] on button "Re-Attempt" at bounding box center [1019, 20] width 90 height 27
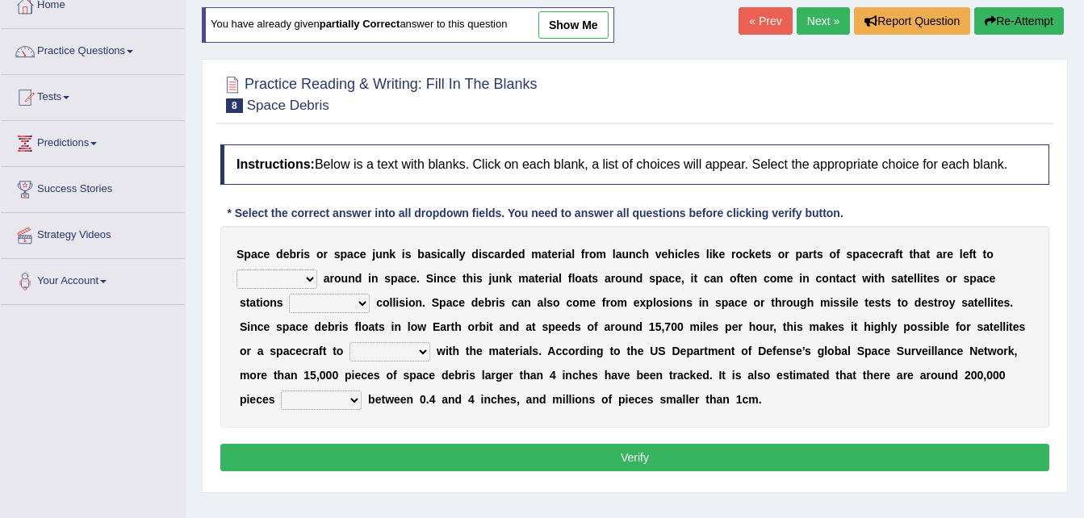
click at [308, 281] on select "twist center roam loll" at bounding box center [277, 279] width 81 height 19
select select "roam"
click at [237, 270] on select "twist center roam loll" at bounding box center [277, 279] width 81 height 19
click at [304, 299] on select "risks risk risked risking" at bounding box center [329, 303] width 81 height 19
click at [593, 19] on link "show me" at bounding box center [573, 24] width 70 height 27
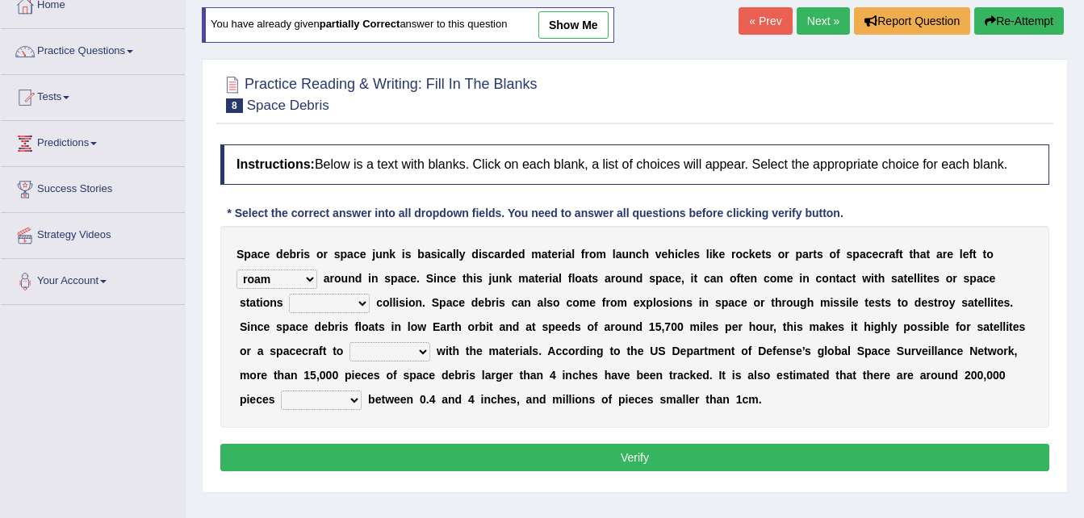
select select "risking"
select select "collide"
select select "sizing"
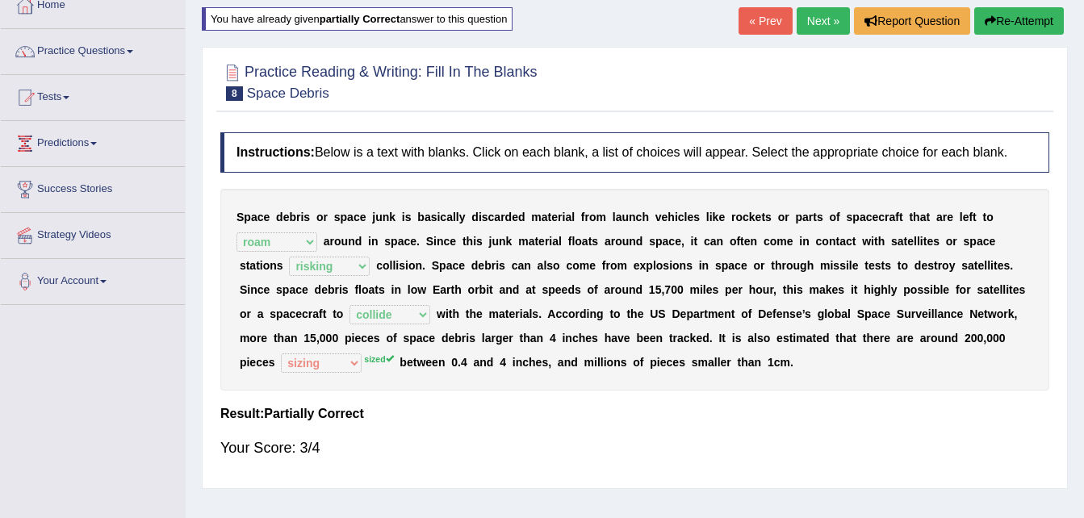
click at [1016, 24] on button "Re-Attempt" at bounding box center [1019, 20] width 90 height 27
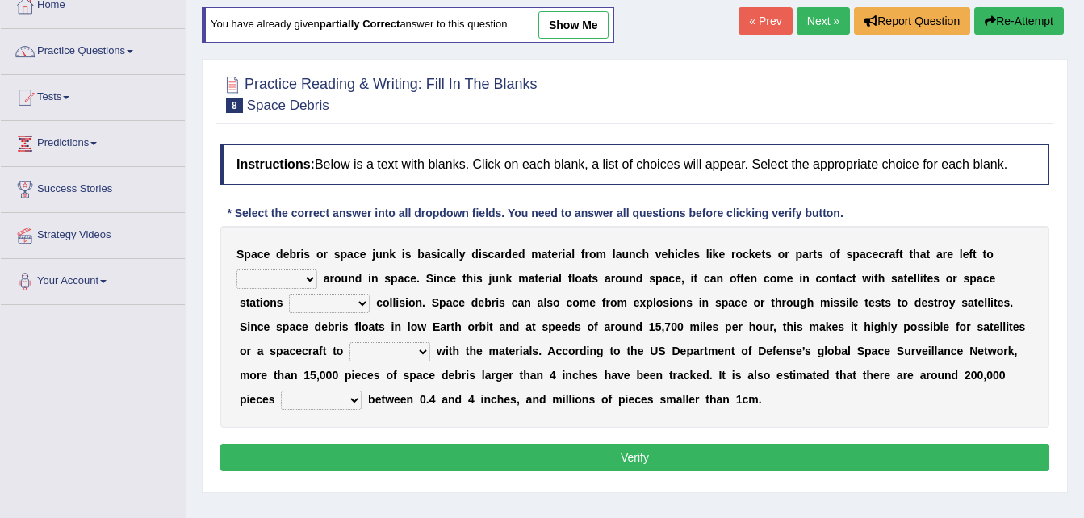
click at [304, 277] on select "twist center roam loll" at bounding box center [277, 279] width 81 height 19
select select "roam"
click at [237, 270] on select "twist center roam loll" at bounding box center [277, 279] width 81 height 19
click at [312, 300] on select "risks risk risked risking" at bounding box center [329, 303] width 81 height 19
select select "risking"
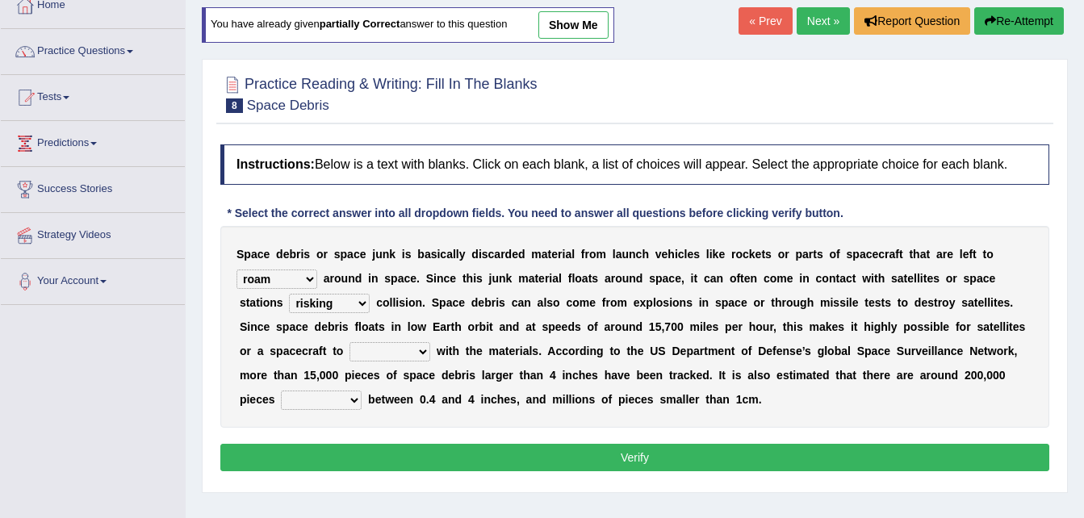
click at [289, 294] on select "risks risk risked risking" at bounding box center [329, 303] width 81 height 19
click at [350, 350] on select "collect collate collide collocate" at bounding box center [390, 351] width 81 height 19
click at [572, 23] on link "show me" at bounding box center [573, 24] width 70 height 27
select select "collide"
select select "sizing"
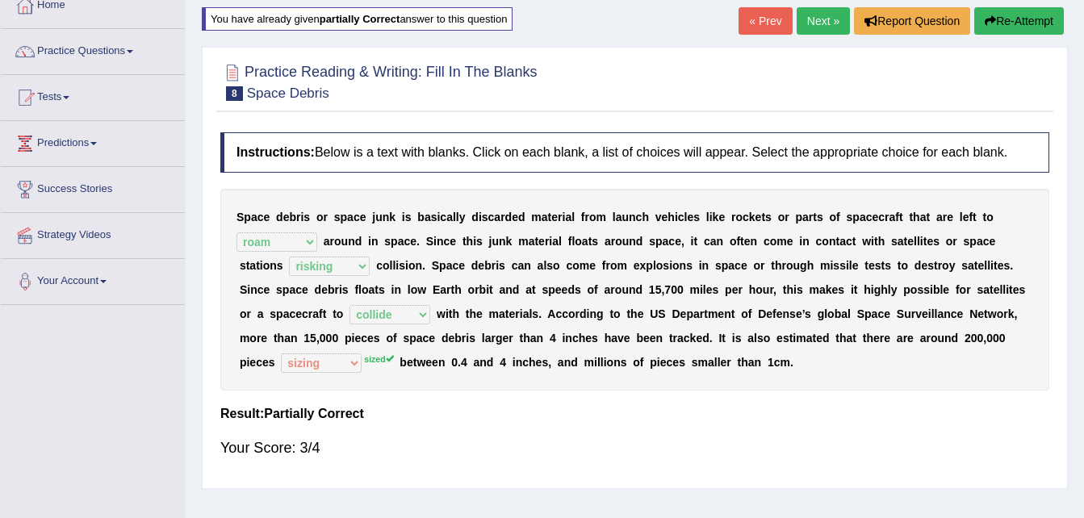
click at [1000, 15] on button "Re-Attempt" at bounding box center [1019, 20] width 90 height 27
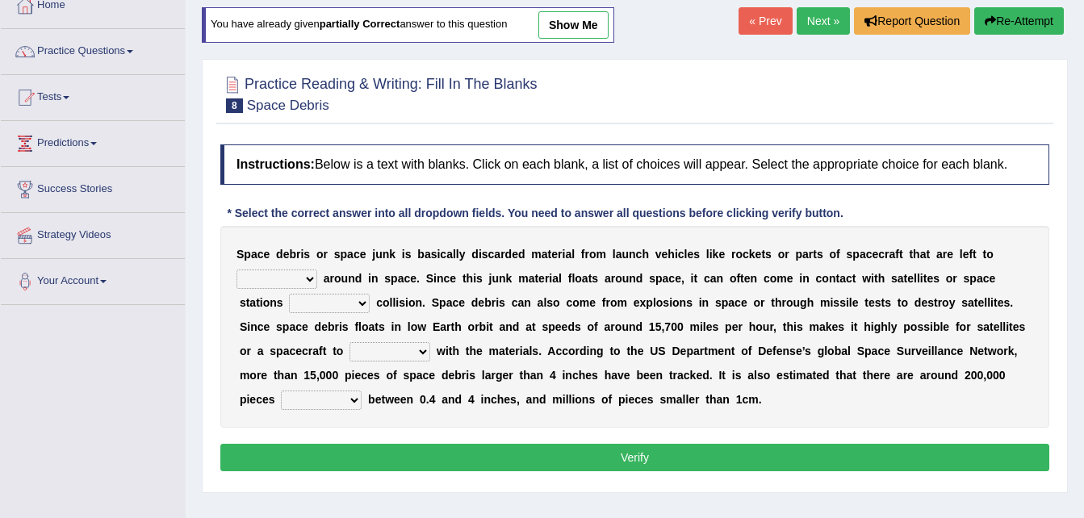
click at [308, 277] on select "twist center roam loll" at bounding box center [277, 279] width 81 height 19
select select "roam"
click at [237, 270] on select "twist center roam loll" at bounding box center [277, 279] width 81 height 19
click at [306, 303] on select "risks risk risked risking" at bounding box center [329, 303] width 81 height 19
select select "risking"
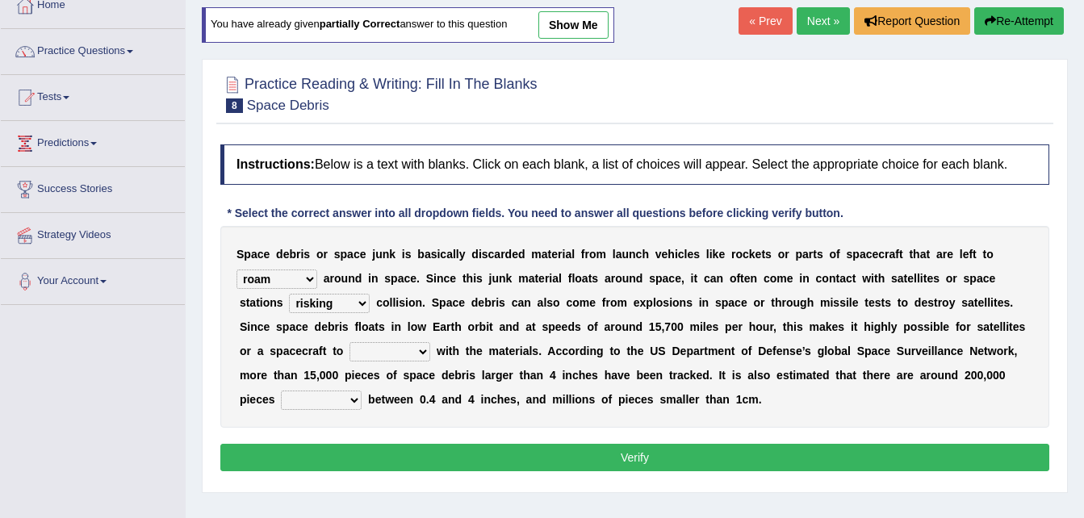
click at [289, 294] on select "risks risk risked risking" at bounding box center [329, 303] width 81 height 19
click at [350, 349] on select "collect collate collide collocate" at bounding box center [390, 351] width 81 height 19
select select "collide"
click at [350, 342] on select "collect collate collide collocate" at bounding box center [390, 351] width 81 height 19
click at [362, 391] on select "sized sizing size sizes" at bounding box center [321, 400] width 81 height 19
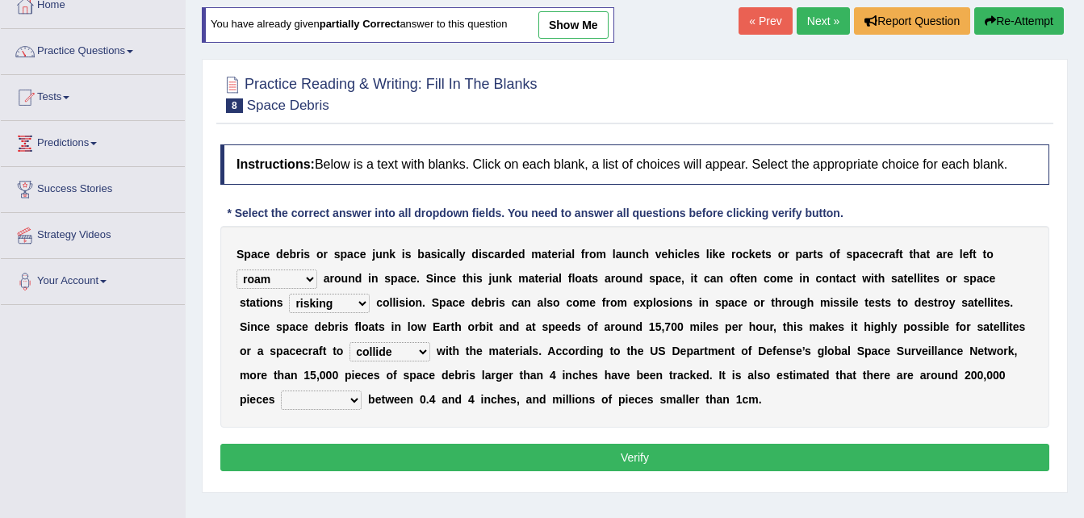
select select "sized"
click at [362, 391] on select "sized sizing size sizes" at bounding box center [321, 400] width 81 height 19
click at [870, 449] on button "Verify" at bounding box center [634, 457] width 829 height 27
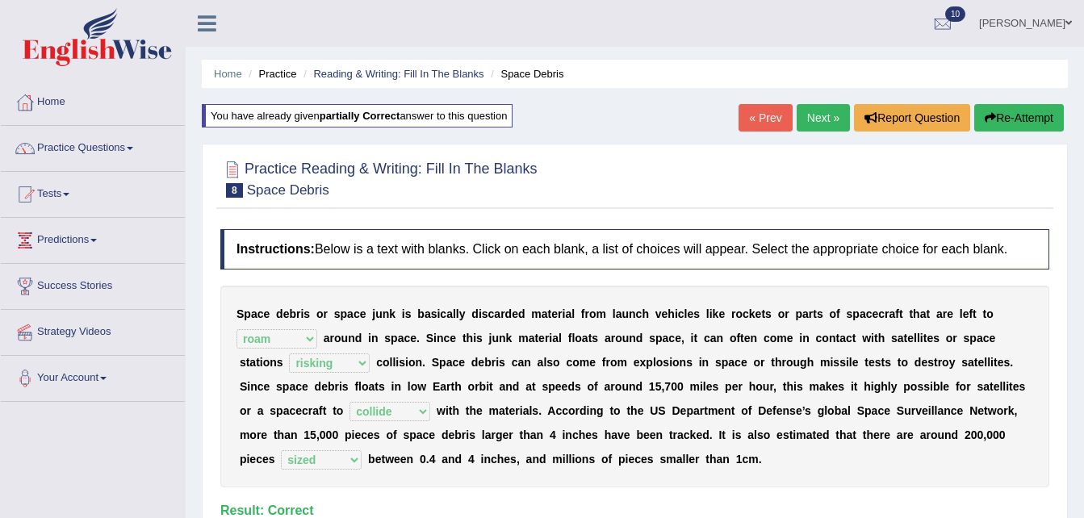
click at [824, 123] on link "Next »" at bounding box center [823, 117] width 53 height 27
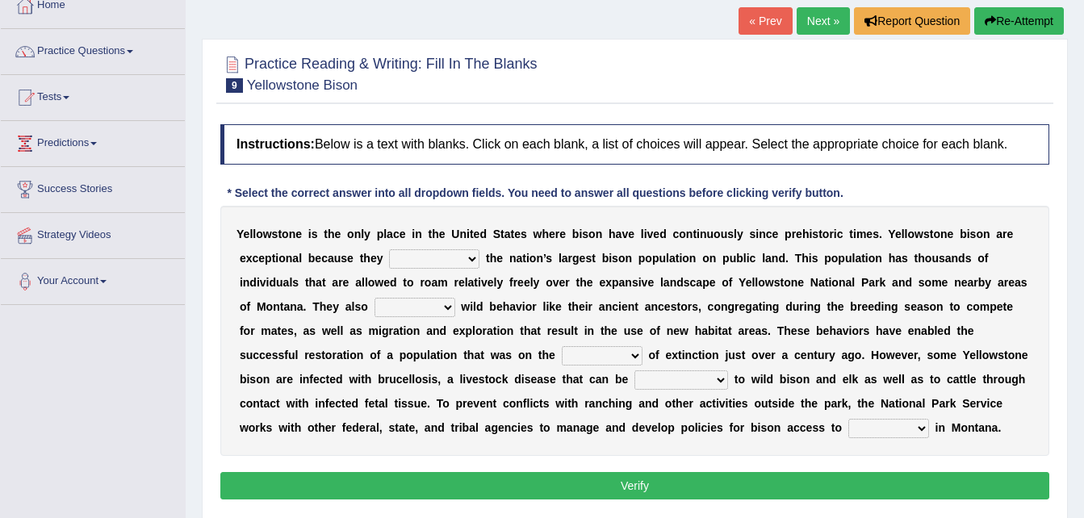
scroll to position [129, 0]
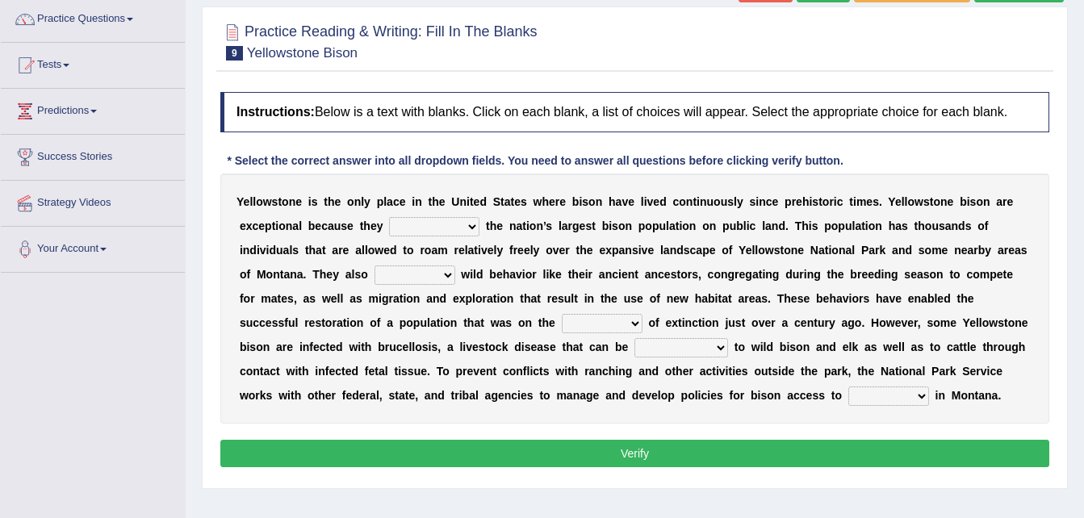
click at [391, 226] on select "congregate comprise consist compromise" at bounding box center [434, 226] width 90 height 19
select select "consist"
click at [389, 217] on select "congregate comprise consist compromise" at bounding box center [434, 226] width 90 height 19
click at [375, 275] on select "exhibit disregard resist encourage" at bounding box center [415, 275] width 81 height 19
select select "exhibit"
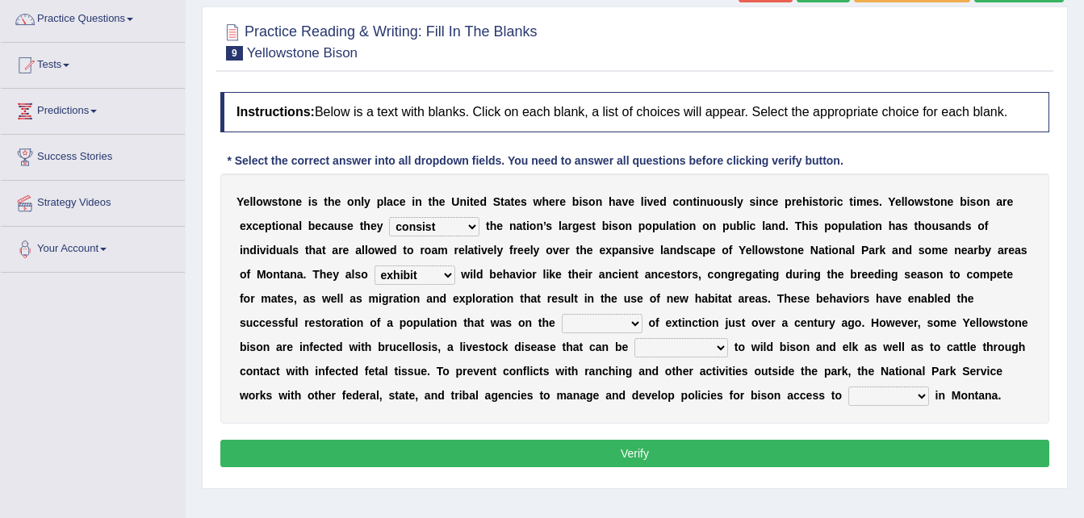
click at [375, 266] on select "exhibit disregard resist encourage" at bounding box center [415, 275] width 81 height 19
click at [562, 324] on select "brine brink danger brindle" at bounding box center [602, 323] width 81 height 19
select select "brink"
click at [562, 314] on select "brine brink danger brindle" at bounding box center [602, 323] width 81 height 19
click at [751, 390] on b "b" at bounding box center [754, 395] width 7 height 13
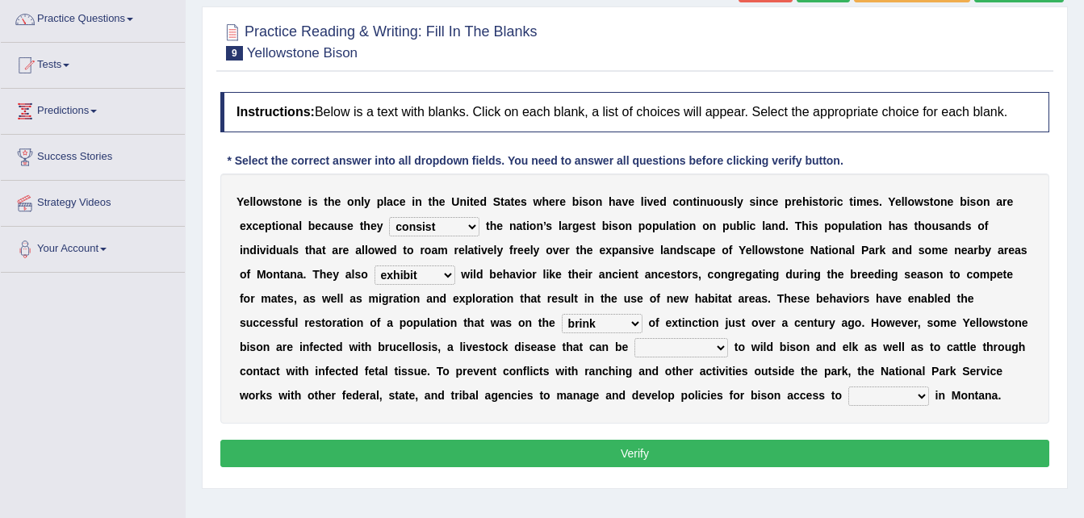
click at [634, 345] on select "transplanted transported transgressed transmitted" at bounding box center [681, 347] width 94 height 19
select select "transmitted"
click at [634, 338] on select "transplanted transported transgressed transmitted" at bounding box center [681, 347] width 94 height 19
click at [848, 392] on select "habitat habitat habitant food" at bounding box center [888, 396] width 81 height 19
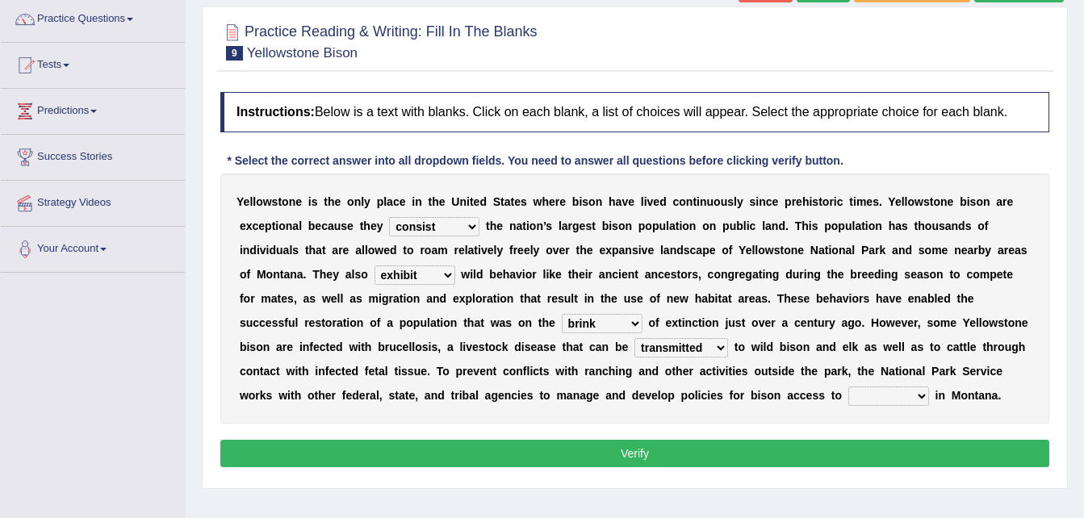
click at [848, 392] on select "habitat habitat habitant food" at bounding box center [888, 396] width 81 height 19
select select "habitat"
click at [848, 387] on select "habitat habitat habitant food" at bounding box center [888, 396] width 81 height 19
click at [398, 230] on select "congregate comprise consist compromise" at bounding box center [434, 226] width 90 height 19
click at [735, 65] on div at bounding box center [634, 40] width 829 height 49
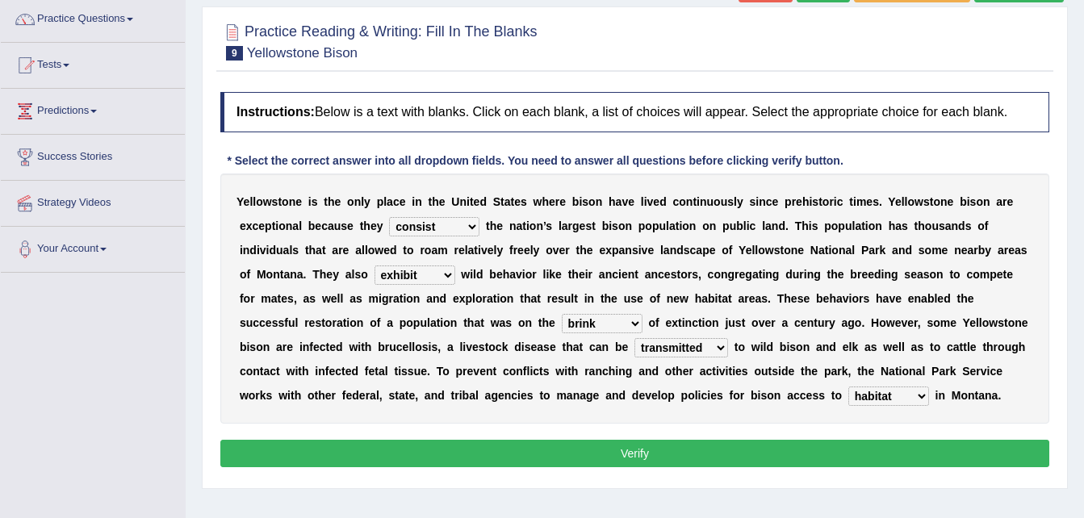
click at [375, 272] on select "exhibit disregard resist encourage" at bounding box center [415, 275] width 81 height 19
click at [605, 251] on b "x" at bounding box center [608, 250] width 6 height 13
click at [848, 390] on select "habitat habitat habitant food" at bounding box center [888, 396] width 81 height 19
click at [848, 387] on select "habitat habitat habitant food" at bounding box center [888, 396] width 81 height 19
click at [479, 451] on button "Verify" at bounding box center [634, 453] width 829 height 27
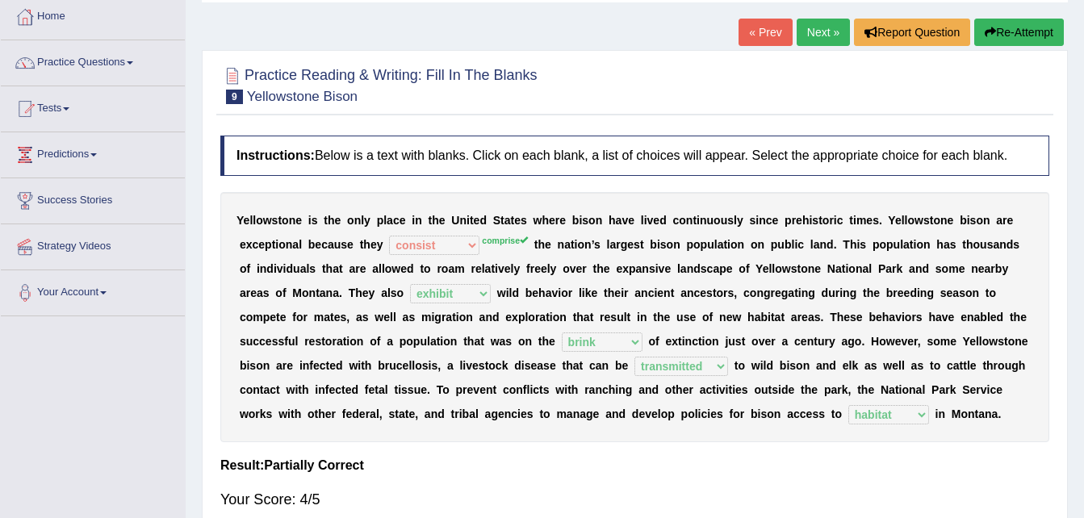
scroll to position [79, 0]
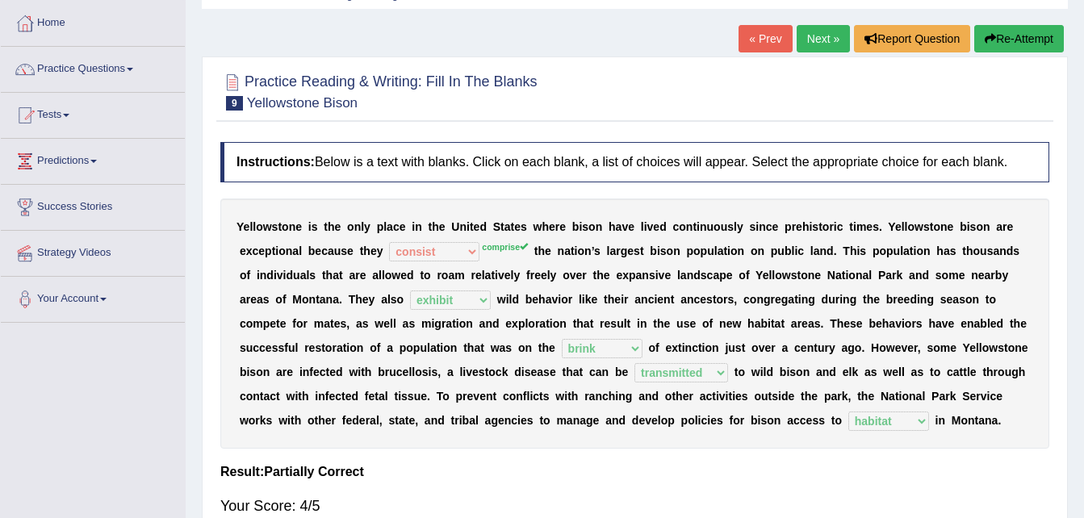
click at [804, 36] on link "Next »" at bounding box center [823, 38] width 53 height 27
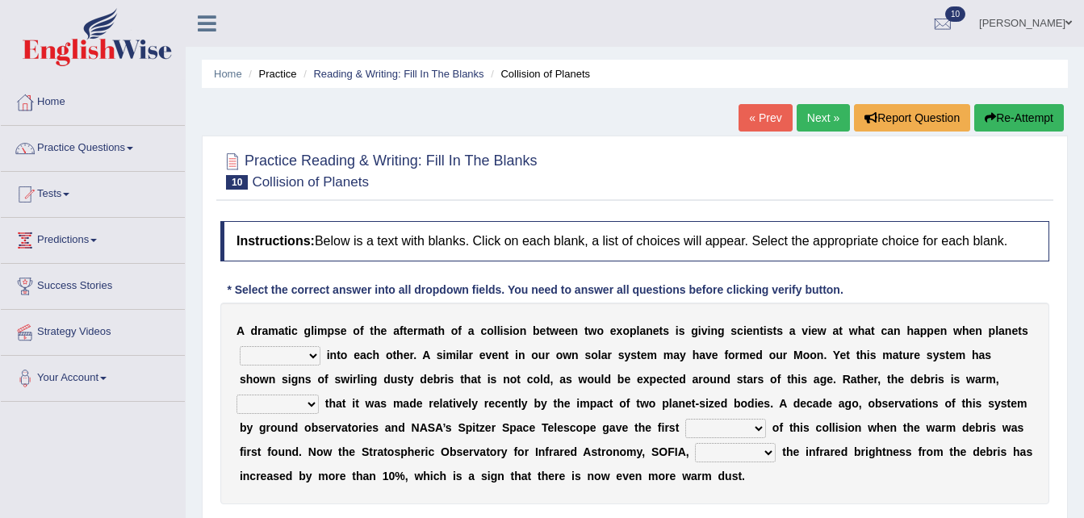
click at [312, 358] on select "crash explore roam implode" at bounding box center [280, 355] width 81 height 19
select select "crash"
click at [240, 346] on select "crash explore roam implode" at bounding box center [280, 355] width 81 height 19
drag, startPoint x: 556, startPoint y: 355, endPoint x: 817, endPoint y: 354, distance: 260.7
click at [817, 354] on div "A d r a m a t i c g l i m p s e o f t h e a f t e r m a t h o f a c o l l i s i…" at bounding box center [634, 404] width 829 height 202
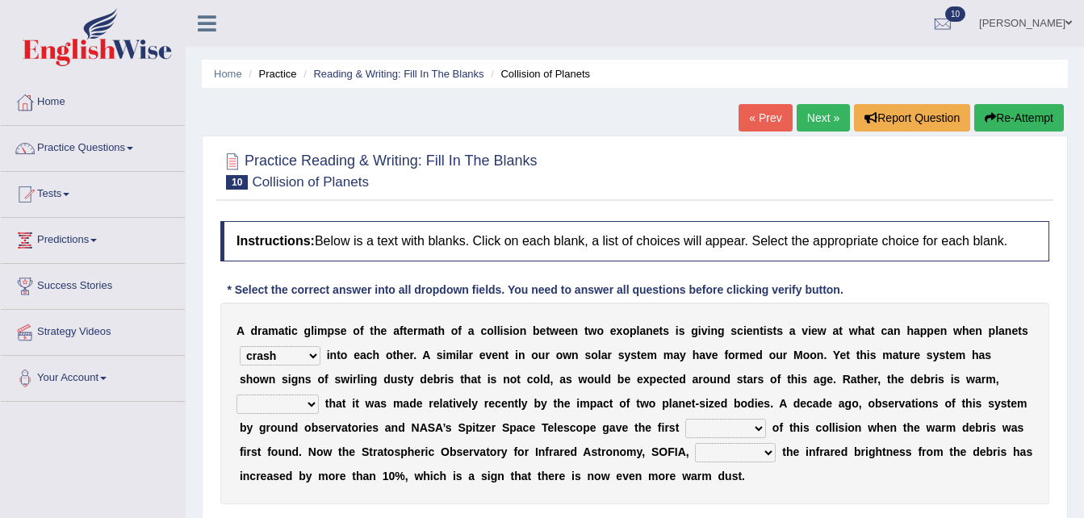
click at [319, 395] on select "reinforcing sentencing forging conducing" at bounding box center [278, 404] width 82 height 19
click at [960, 380] on b at bounding box center [963, 379] width 6 height 13
click at [319, 395] on select "reinforcing sentencing forging conducing" at bounding box center [278, 404] width 82 height 19
select select "forging"
click at [319, 395] on select "reinforcing sentencing forging conducing" at bounding box center [278, 404] width 82 height 19
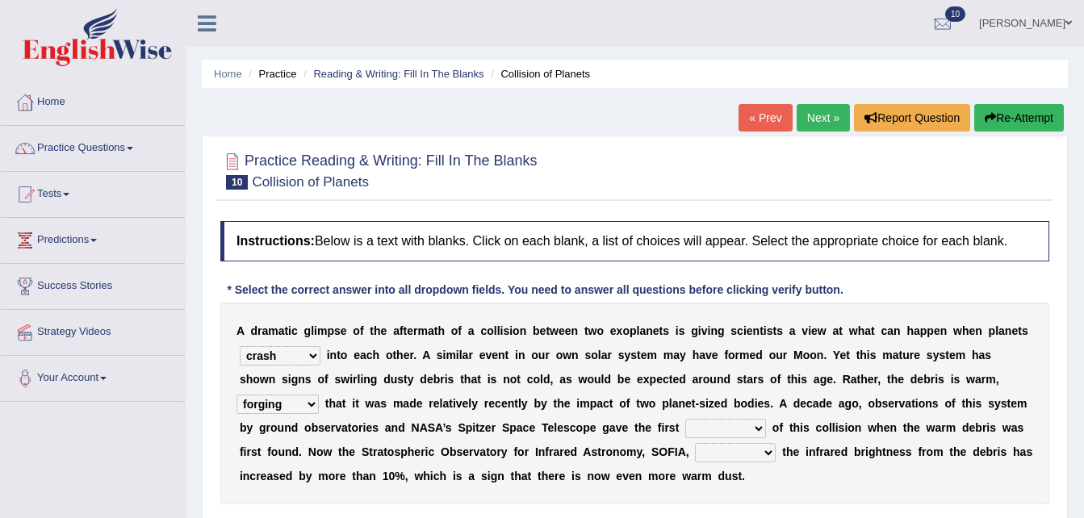
drag, startPoint x: 612, startPoint y: 405, endPoint x: 810, endPoint y: 408, distance: 197.8
click at [810, 408] on div "A d r a m a t i c g l i m p s e o f t h e a f t e r m a t h o f a c o l l i s i…" at bounding box center [634, 404] width 829 height 202
click at [685, 428] on select "pints faints hints taints" at bounding box center [725, 428] width 81 height 19
select select "hints"
click at [685, 419] on select "pints faints hints taints" at bounding box center [725, 428] width 81 height 19
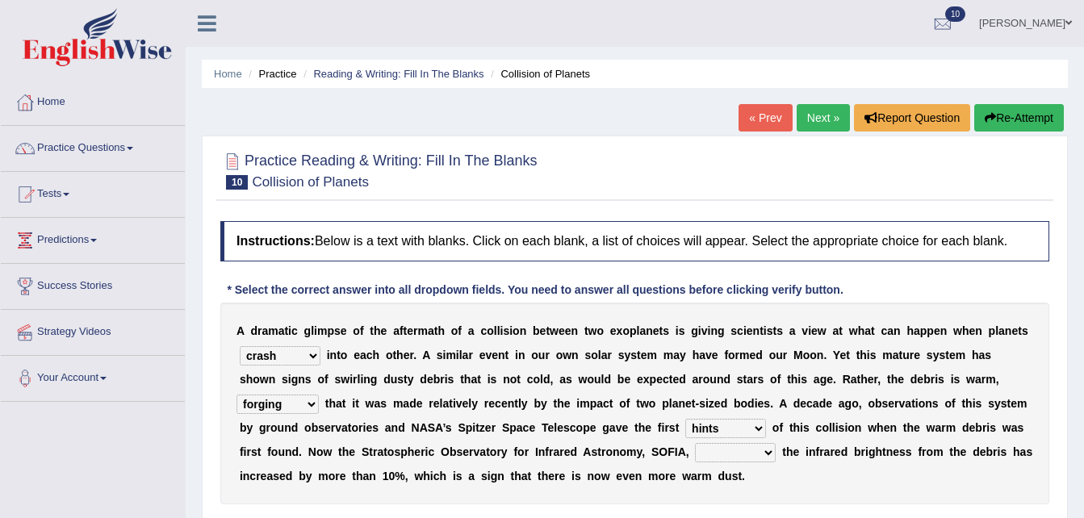
click at [695, 452] on select "concealed revealed repealed unsealed" at bounding box center [735, 452] width 81 height 19
select select "revealed"
click at [695, 443] on select "concealed revealed repealed unsealed" at bounding box center [735, 452] width 81 height 19
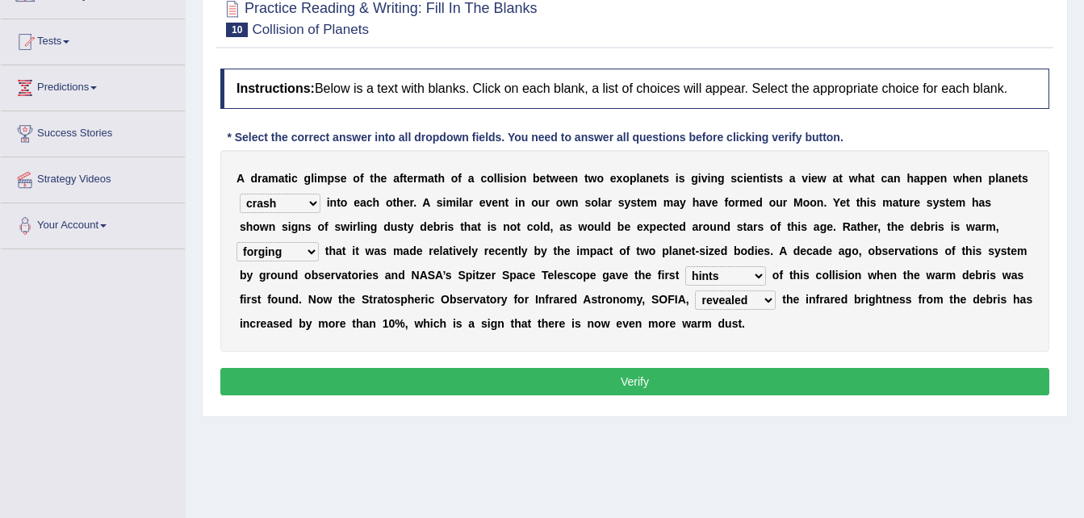
scroll to position [153, 0]
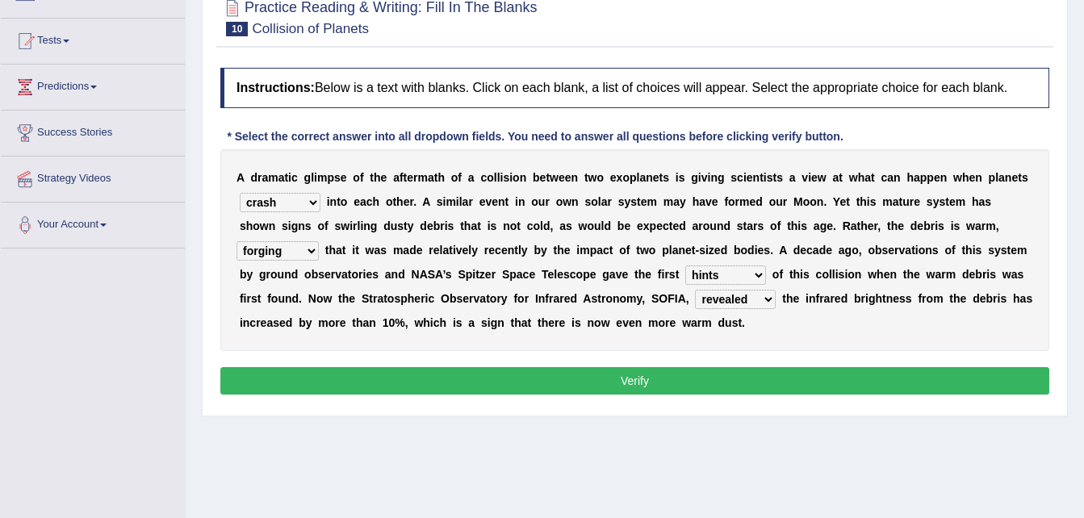
click at [693, 379] on button "Verify" at bounding box center [634, 380] width 829 height 27
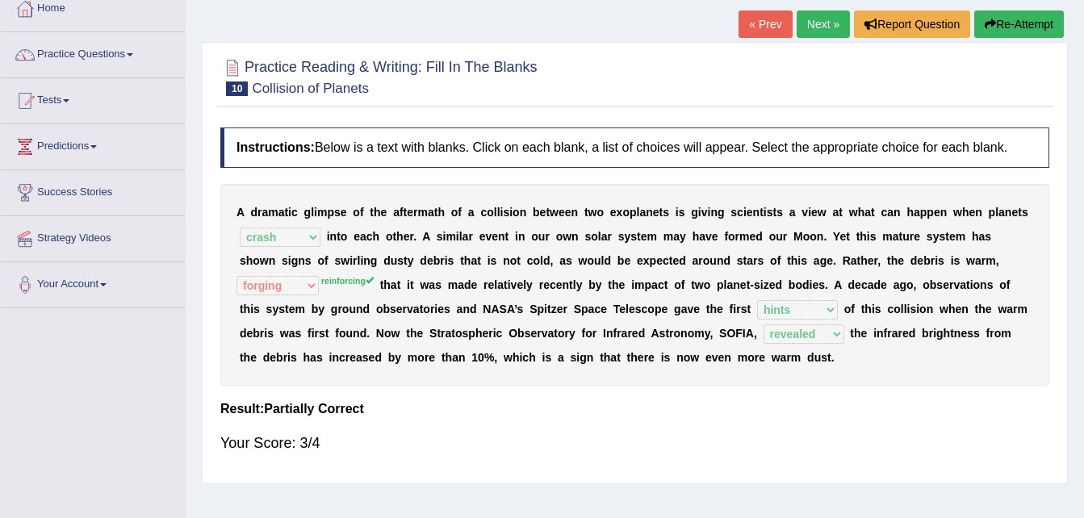
scroll to position [81, 0]
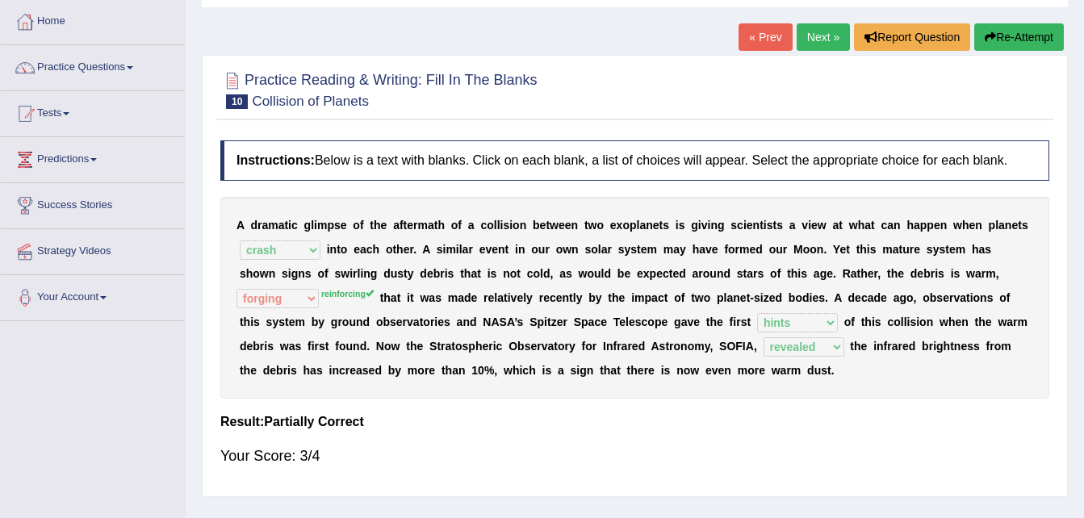
click at [825, 36] on link "Next »" at bounding box center [823, 36] width 53 height 27
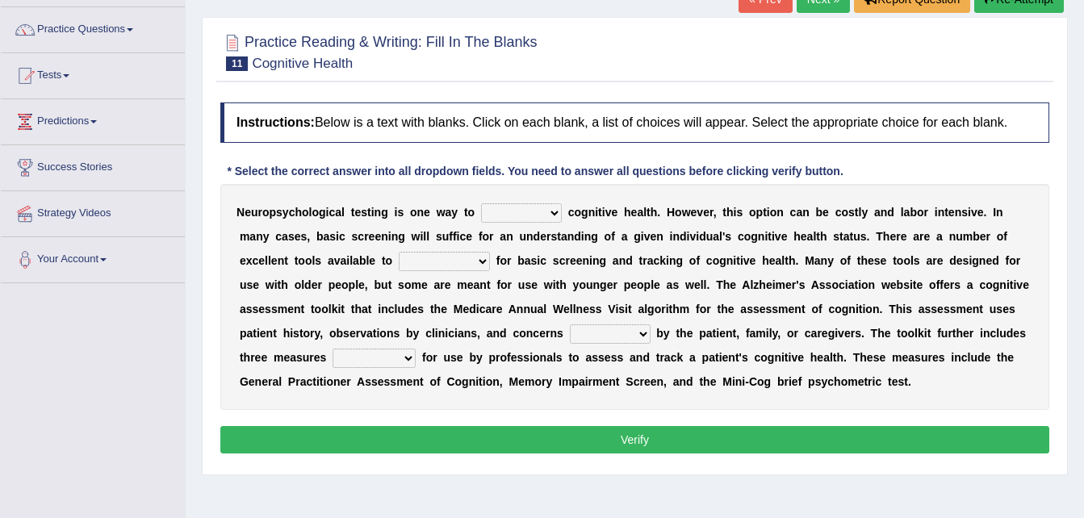
scroll to position [129, 0]
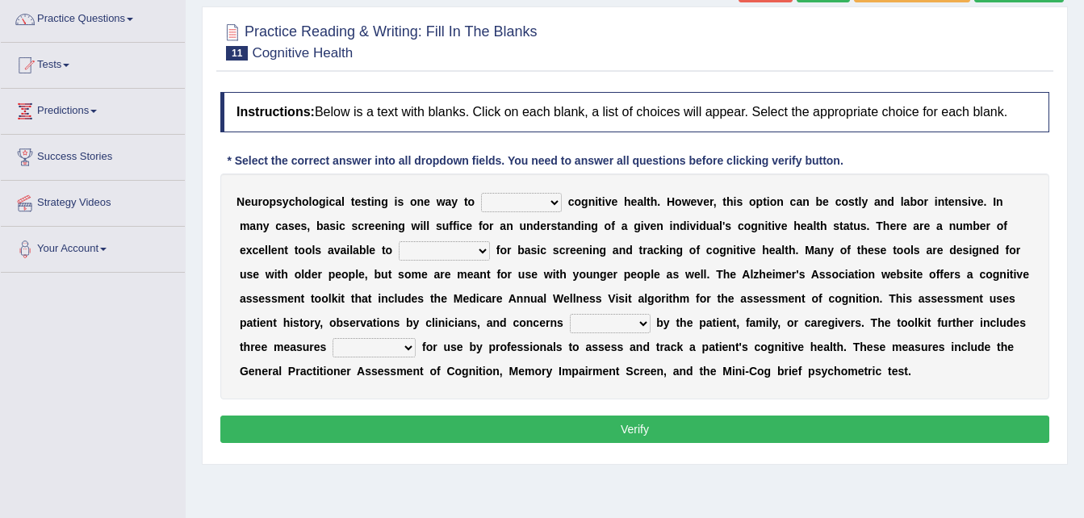
click at [542, 199] on select "obsess assess possess access" at bounding box center [521, 202] width 81 height 19
select select "assess"
click at [481, 193] on select "obsess assess possess access" at bounding box center [521, 202] width 81 height 19
click at [399, 252] on select "stationers practitioners petitioners questioners" at bounding box center [444, 250] width 91 height 19
select select "practitioners"
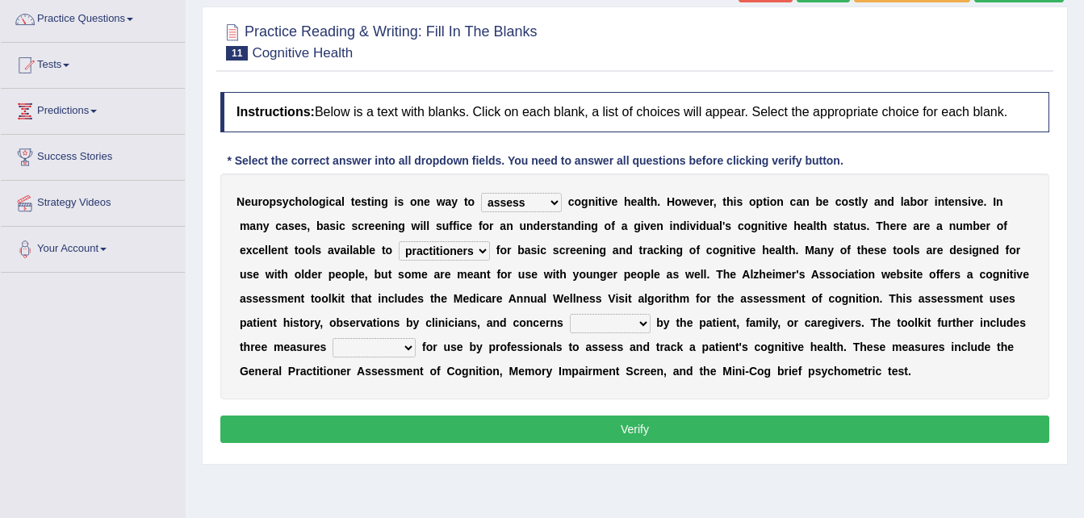
click at [399, 241] on select "stationers practitioners petitioners questioners" at bounding box center [444, 250] width 91 height 19
click at [570, 322] on select "raised rising arising praised" at bounding box center [610, 323] width 81 height 19
select select "raised"
click at [570, 314] on select "raised rising arising praised" at bounding box center [610, 323] width 81 height 19
click at [416, 338] on select "validated intimidated dilapidated antedated" at bounding box center [374, 347] width 83 height 19
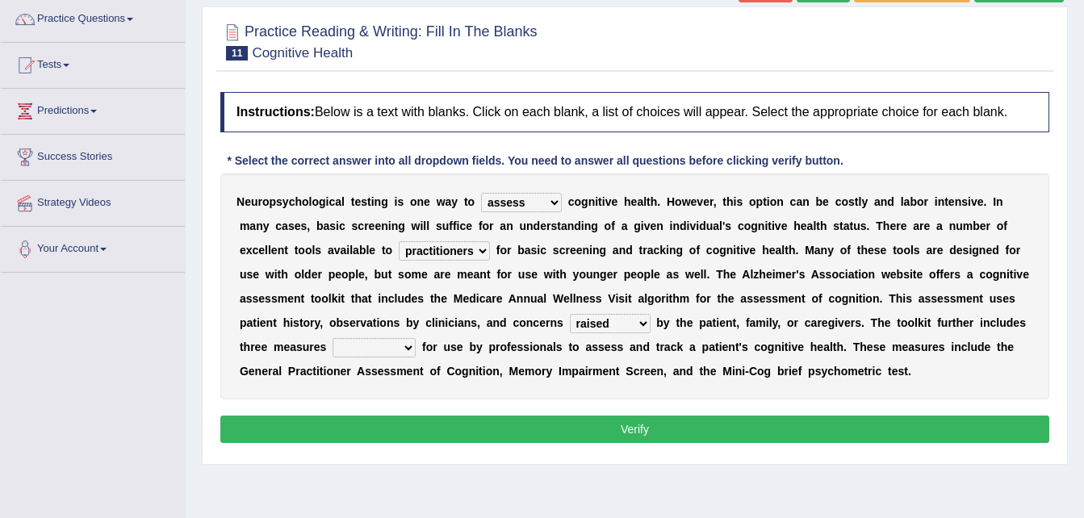
select select "validated"
click at [416, 338] on select "validated intimidated dilapidated antedated" at bounding box center [374, 347] width 83 height 19
click at [661, 417] on button "Verify" at bounding box center [634, 429] width 829 height 27
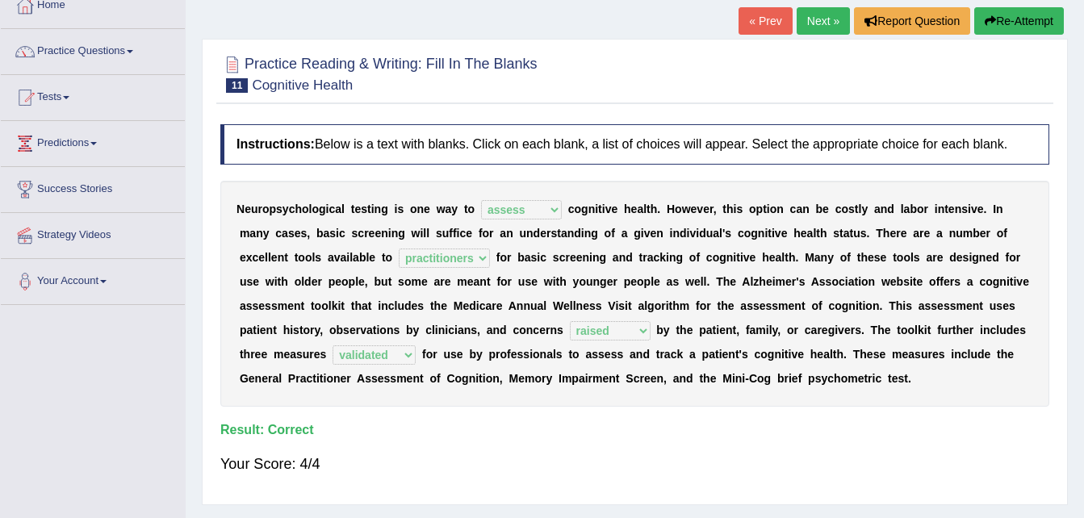
scroll to position [0, 0]
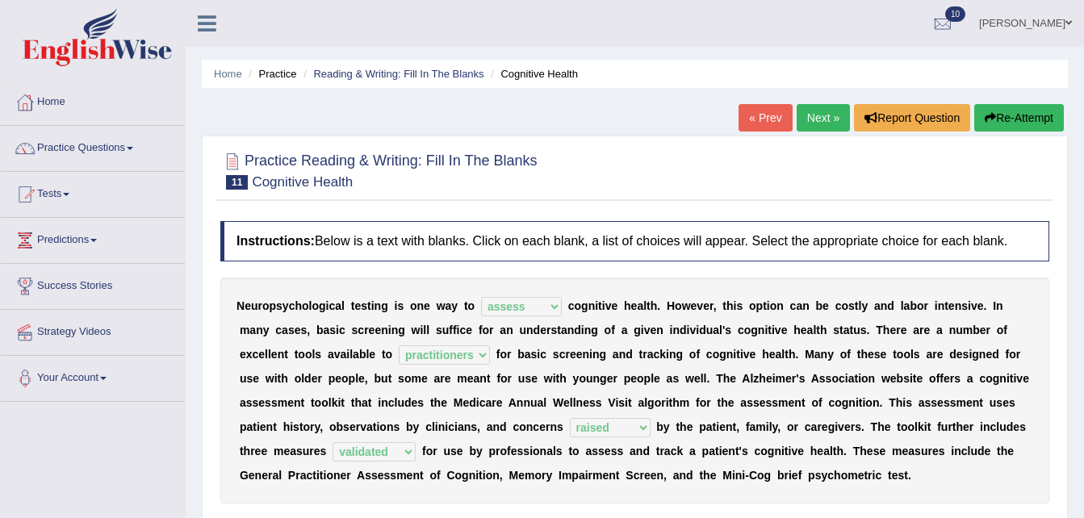
click at [1070, 21] on span at bounding box center [1068, 23] width 6 height 10
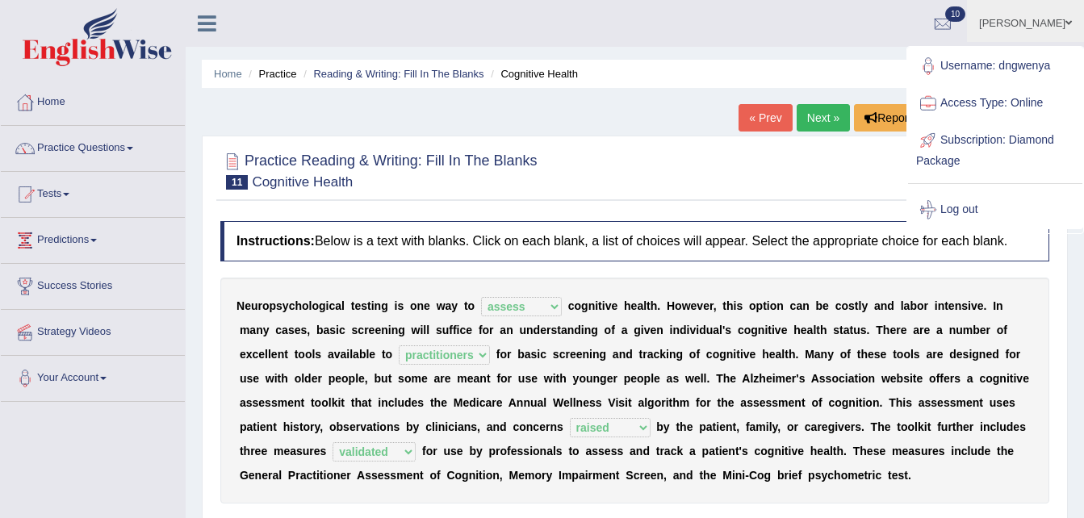
click at [976, 211] on link "Log out" at bounding box center [995, 209] width 174 height 37
